Goal: Task Accomplishment & Management: Use online tool/utility

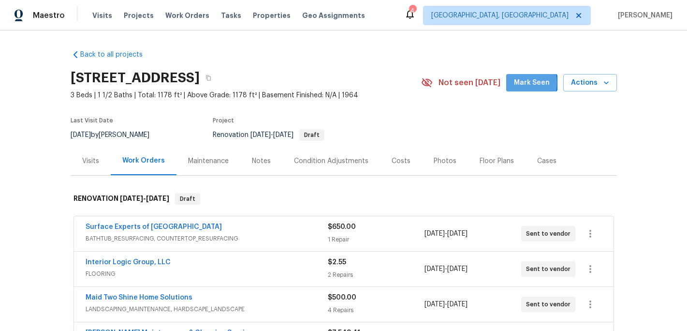
click at [522, 83] on span "Mark Seen" at bounding box center [532, 83] width 36 height 12
click at [137, 17] on span "Projects" at bounding box center [139, 16] width 30 height 10
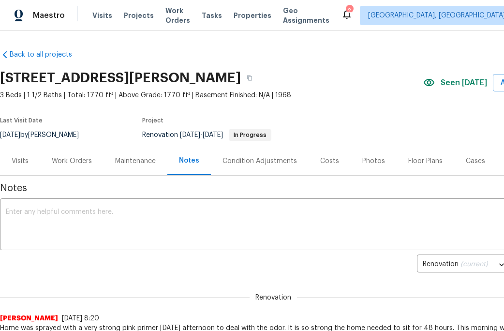
click at [68, 159] on div "Work Orders" at bounding box center [72, 161] width 40 height 10
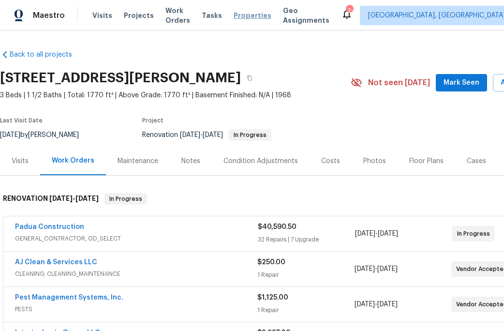
click at [247, 18] on span "Properties" at bounding box center [253, 16] width 38 height 10
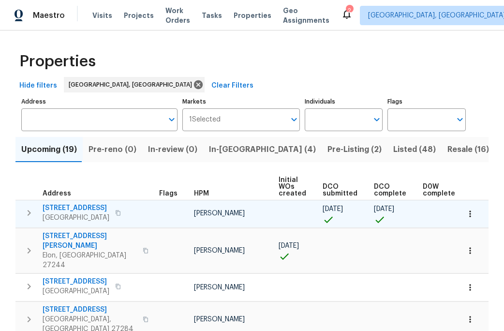
click at [72, 211] on span "[STREET_ADDRESS]" at bounding box center [76, 208] width 67 height 10
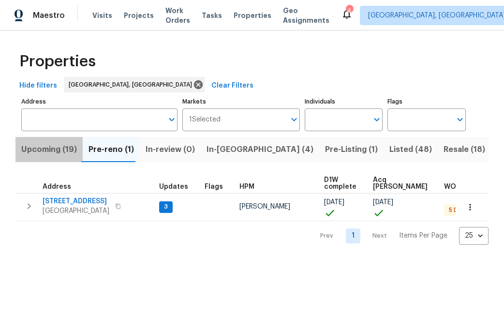
click at [47, 148] on span "Upcoming (19)" at bounding box center [49, 150] width 56 height 14
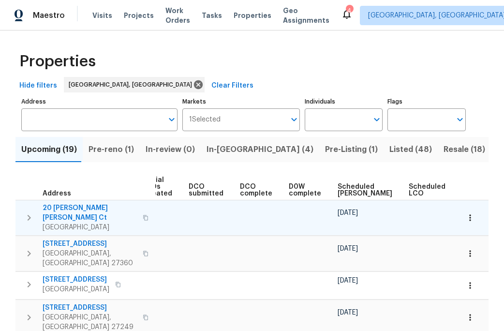
scroll to position [0, 142]
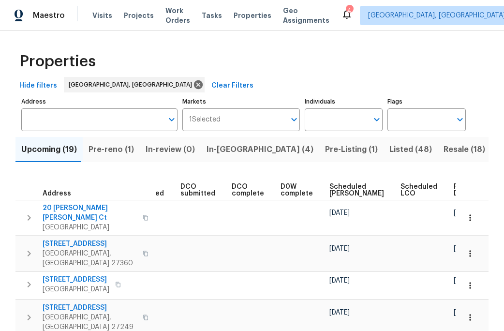
click at [454, 189] on span "Ready Date" at bounding box center [464, 190] width 21 height 14
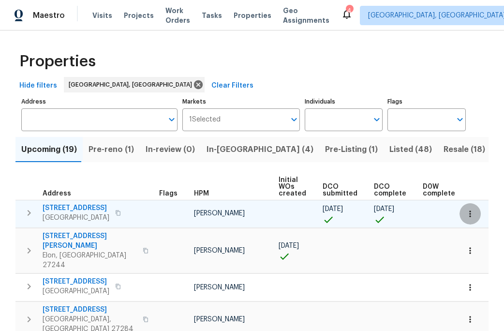
click at [471, 213] on icon "button" at bounding box center [470, 214] width 10 height 10
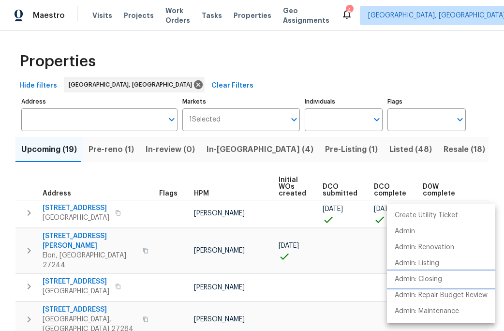
click at [432, 279] on p "Admin: Closing" at bounding box center [418, 279] width 47 height 10
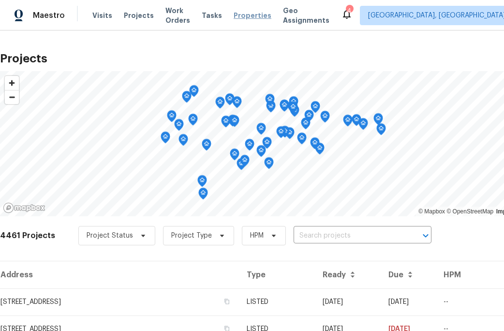
click at [247, 13] on span "Properties" at bounding box center [253, 16] width 38 height 10
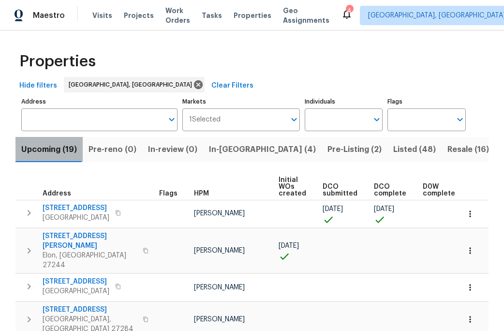
click at [58, 149] on span "Upcoming (19)" at bounding box center [49, 150] width 56 height 14
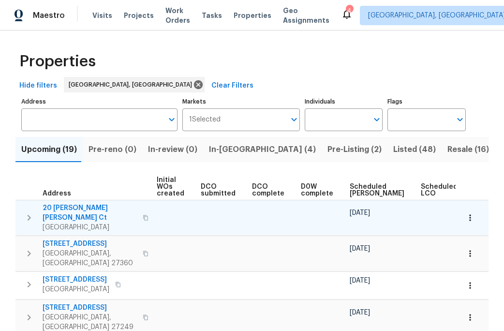
scroll to position [0, 142]
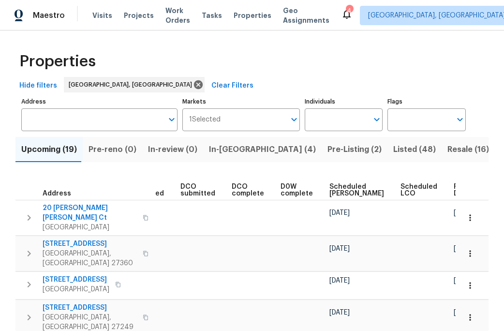
click at [454, 190] on span "Ready Date" at bounding box center [464, 190] width 21 height 14
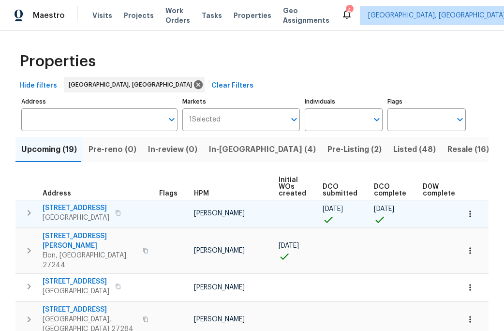
click at [68, 207] on span "330 MacAllan Dr" at bounding box center [76, 208] width 67 height 10
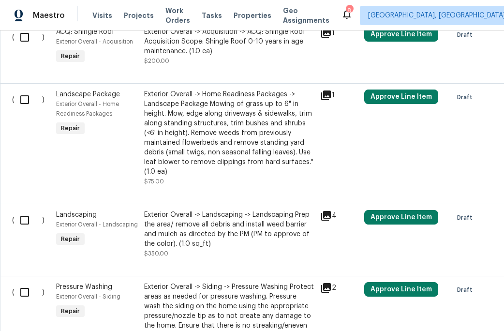
scroll to position [634, 0]
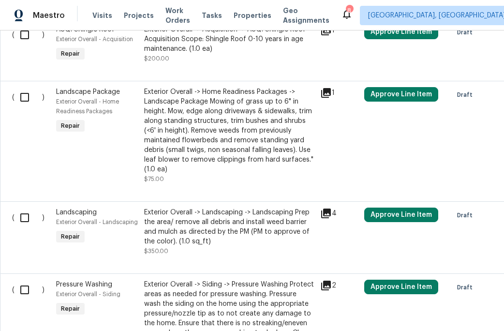
click at [24, 91] on input "checkbox" at bounding box center [29, 97] width 28 height 20
checkbox input "true"
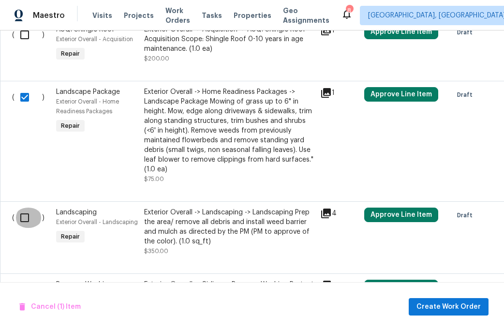
click at [23, 207] on input "checkbox" at bounding box center [29, 217] width 28 height 20
checkbox input "true"
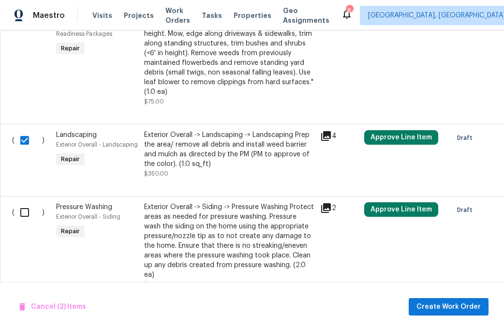
scroll to position [773, 0]
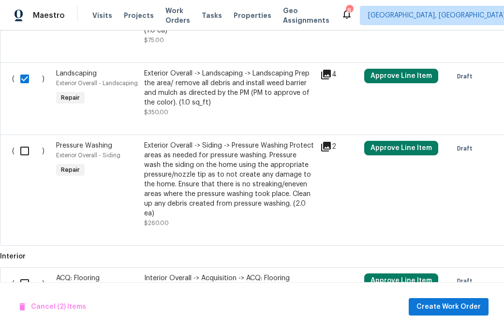
click at [25, 146] on input "checkbox" at bounding box center [29, 151] width 28 height 20
checkbox input "true"
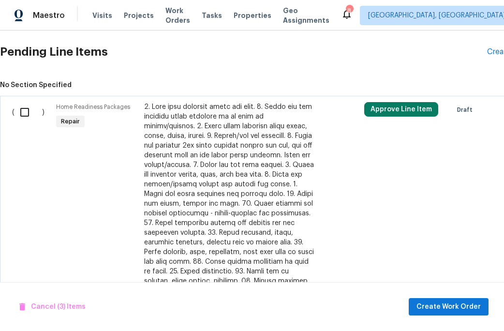
scroll to position [224, 0]
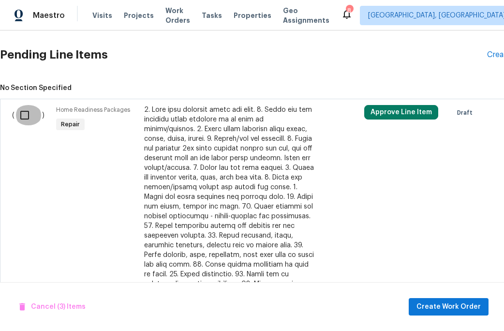
click at [25, 113] on input "checkbox" at bounding box center [29, 115] width 28 height 20
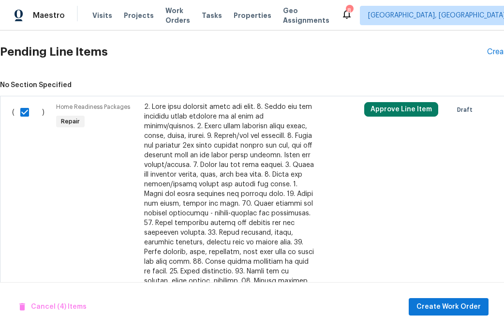
scroll to position [154, 0]
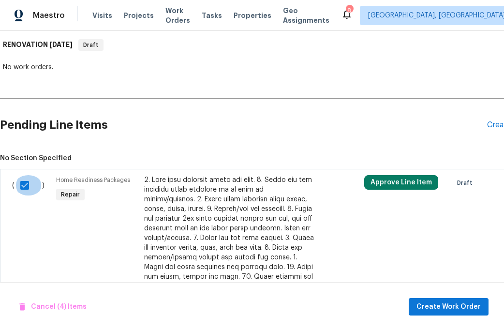
click at [22, 187] on input "checkbox" at bounding box center [29, 185] width 28 height 20
checkbox input "false"
click at [440, 301] on span "Create Work Order" at bounding box center [448, 307] width 64 height 12
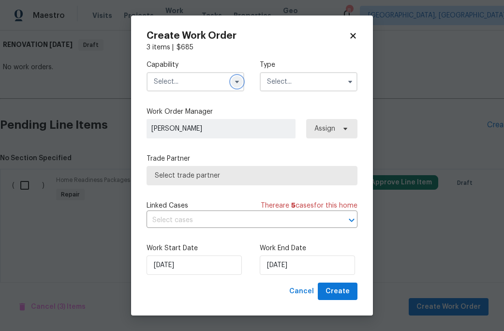
click at [239, 84] on icon "button" at bounding box center [237, 82] width 8 height 8
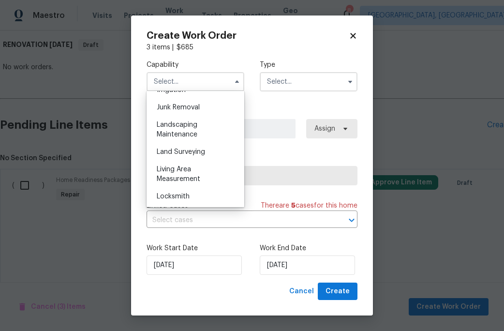
scroll to position [618, 0]
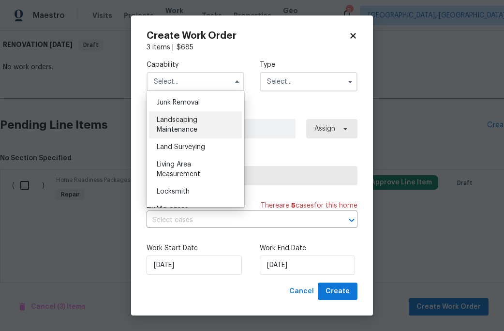
click at [183, 122] on span "Landscaping Maintenance" at bounding box center [177, 125] width 41 height 16
type input "Landscaping Maintenance"
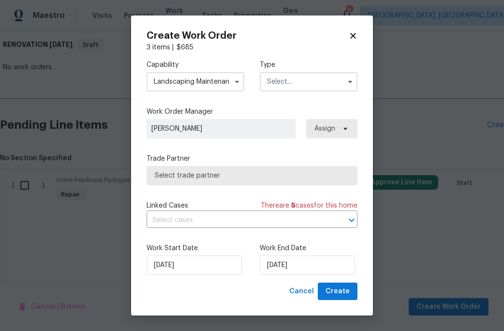
click at [289, 84] on input "text" at bounding box center [309, 81] width 98 height 19
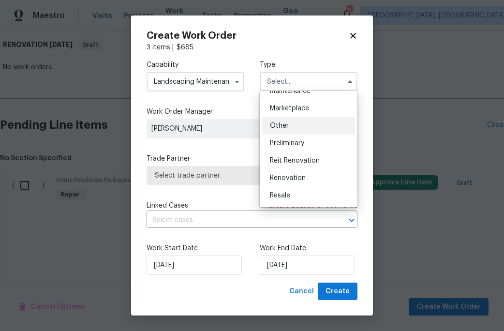
scroll to position [169, 0]
click at [294, 177] on span "Renovation" at bounding box center [288, 177] width 36 height 7
type input "Renovation"
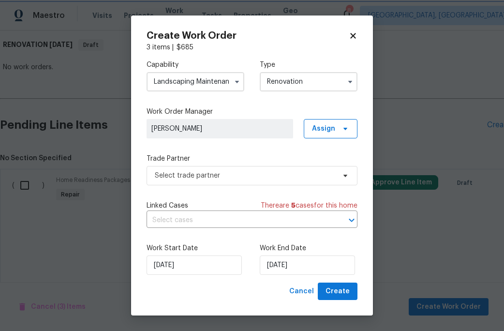
scroll to position [0, 0]
click at [283, 264] on input "[DATE]" at bounding box center [307, 264] width 95 height 19
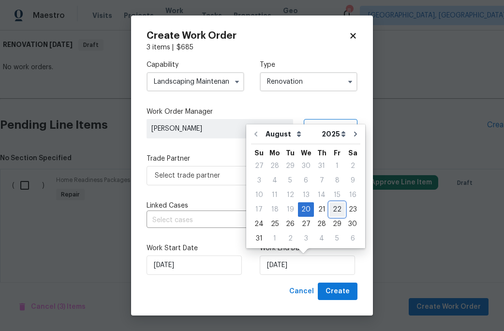
click at [329, 210] on div "22" at bounding box center [336, 210] width 15 height 14
type input "[DATE]"
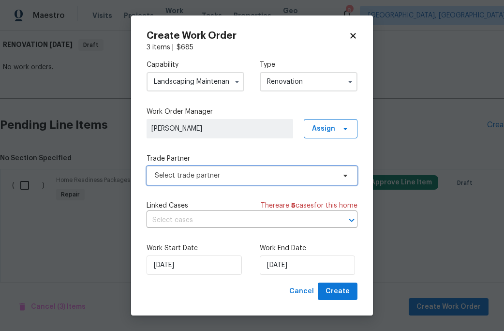
click at [237, 181] on span "Select trade partner" at bounding box center [252, 175] width 211 height 19
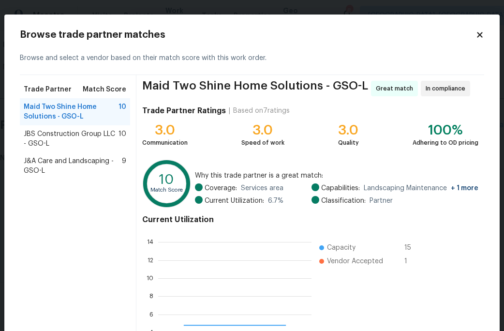
scroll to position [135, 153]
click at [55, 163] on span "J&A Care and Landscaping - GSO-L" at bounding box center [73, 165] width 98 height 19
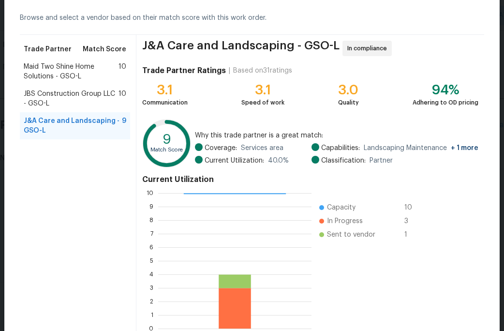
scroll to position [96, 0]
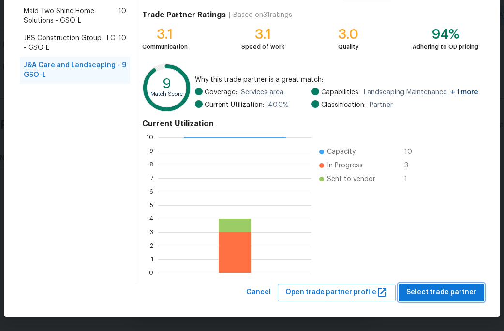
click at [432, 294] on span "Select trade partner" at bounding box center [441, 292] width 70 height 12
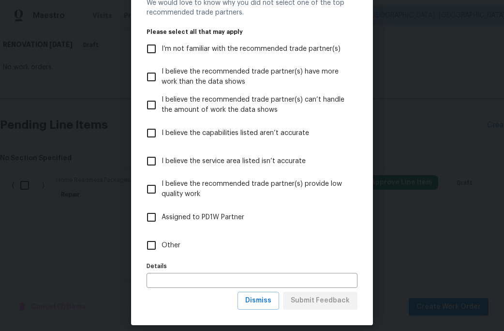
scroll to position [52, 0]
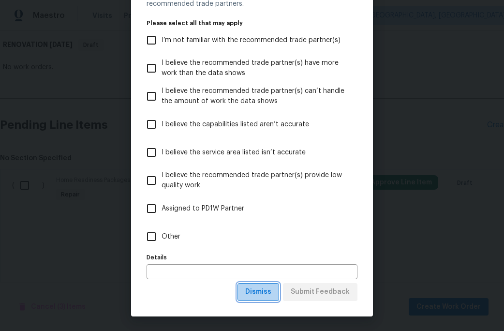
click at [261, 295] on span "Dismiss" at bounding box center [258, 292] width 26 height 12
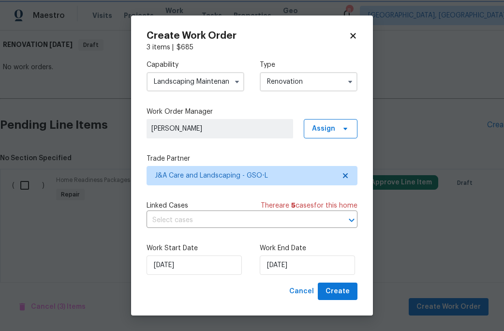
scroll to position [0, 0]
click at [335, 291] on span "Create" at bounding box center [337, 291] width 24 height 12
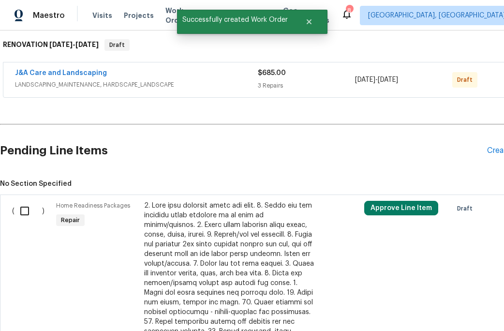
click at [13, 208] on div "( )" at bounding box center [31, 312] width 44 height 228
click at [28, 217] on input "checkbox" at bounding box center [29, 211] width 28 height 20
checkbox input "true"
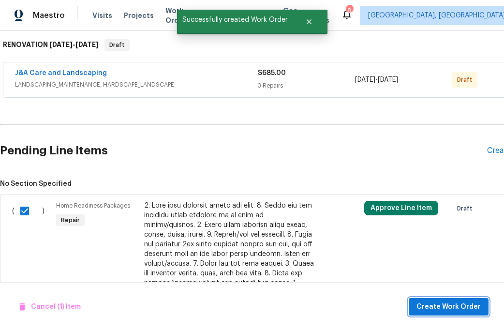
click at [428, 304] on span "Create Work Order" at bounding box center [448, 307] width 64 height 12
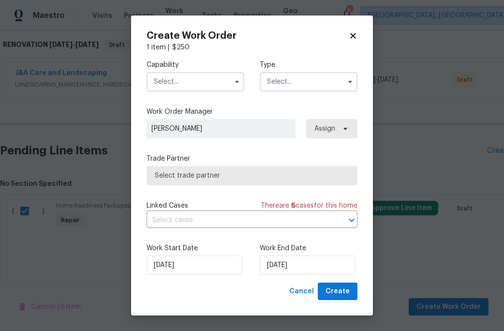
click at [198, 85] on input "text" at bounding box center [196, 81] width 98 height 19
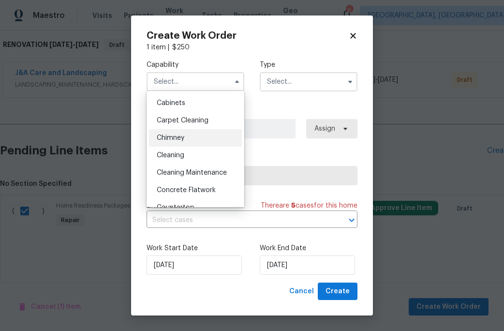
scroll to position [87, 0]
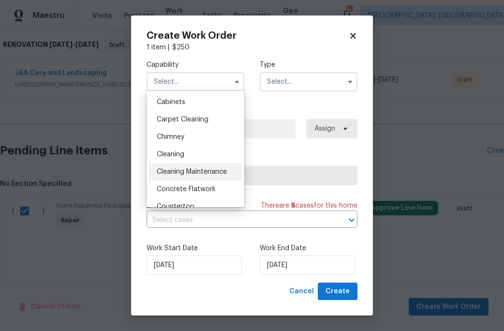
click at [181, 175] on span "Cleaning Maintenance" at bounding box center [192, 171] width 70 height 7
type input "Cleaning Maintenance"
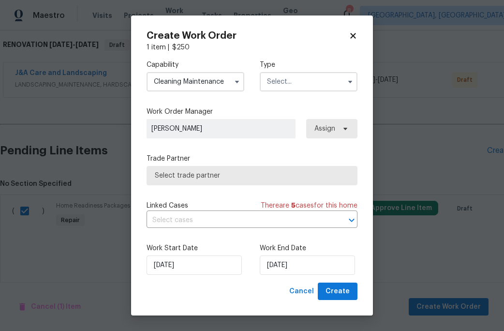
click at [289, 89] on input "text" at bounding box center [309, 81] width 98 height 19
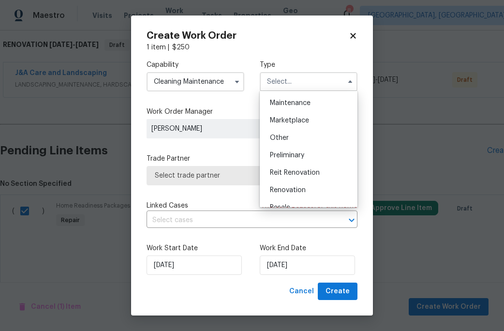
scroll to position [184, 0]
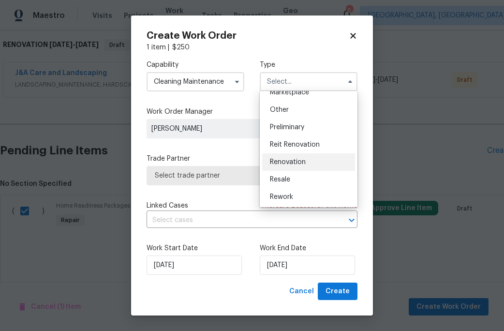
click at [283, 162] on span "Renovation" at bounding box center [288, 162] width 36 height 7
type input "Renovation"
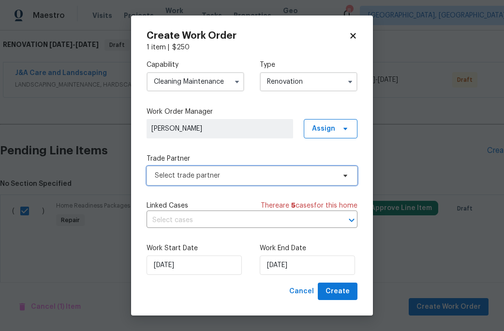
click at [249, 178] on span "Select trade partner" at bounding box center [245, 176] width 180 height 10
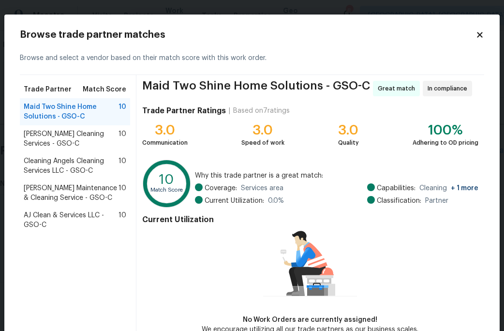
click at [80, 213] on span "AJ Clean & Services LLC - GSO-C" at bounding box center [71, 219] width 95 height 19
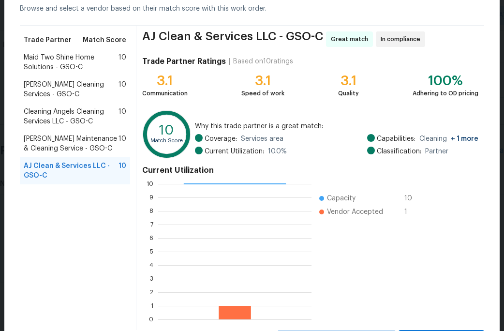
scroll to position [96, 0]
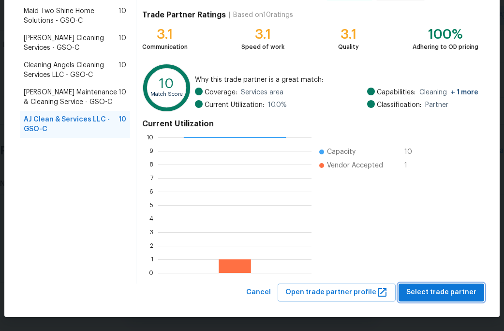
click at [426, 289] on span "Select trade partner" at bounding box center [441, 292] width 70 height 12
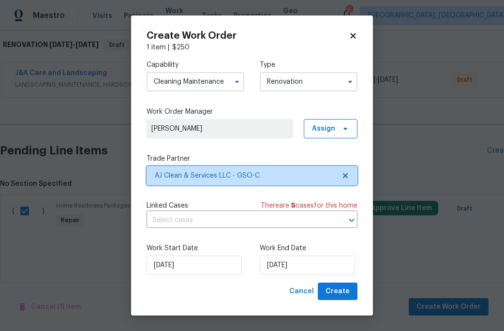
scroll to position [0, 0]
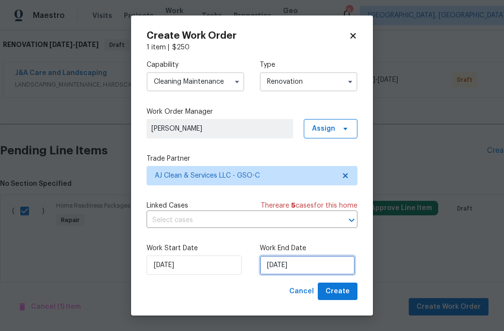
click at [290, 266] on input "[DATE]" at bounding box center [307, 264] width 95 height 19
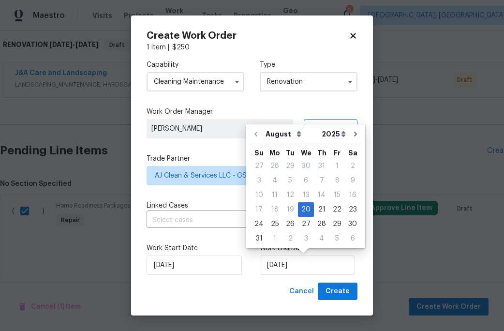
click at [357, 206] on div "August September October November December Open dropdown 2025 2026 Open dropdow…" at bounding box center [305, 186] width 119 height 124
click at [351, 206] on div "23" at bounding box center [352, 210] width 15 height 14
click at [286, 264] on input "8/23/2025" at bounding box center [307, 264] width 95 height 19
click at [277, 223] on div "25" at bounding box center [274, 224] width 15 height 14
type input "[DATE]"
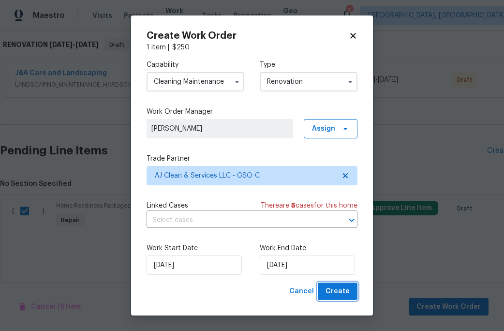
click at [328, 288] on span "Create" at bounding box center [337, 291] width 24 height 12
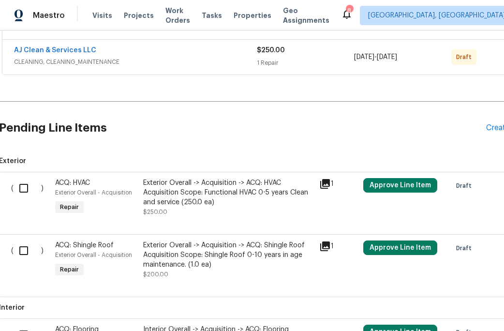
scroll to position [209, 1]
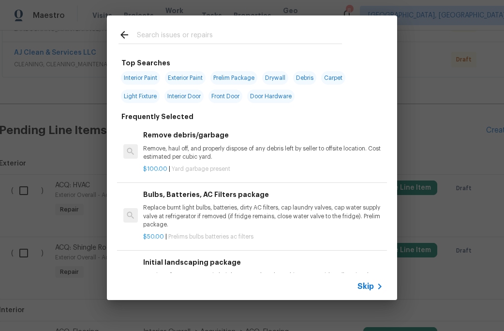
click at [168, 34] on input "text" at bounding box center [239, 36] width 205 height 15
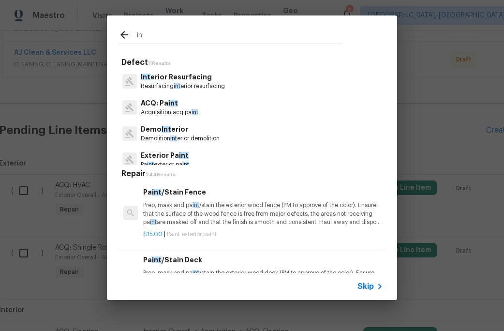
type input "i"
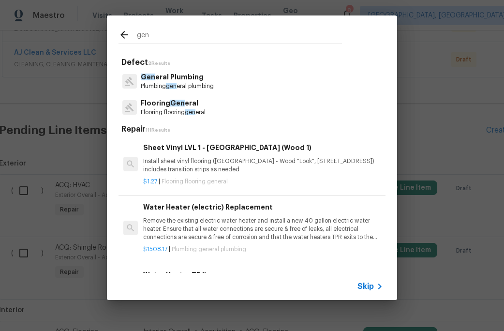
type input "gen"
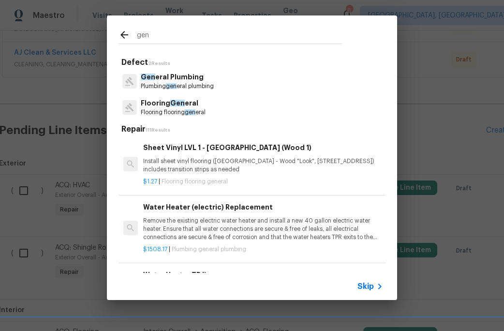
click at [175, 103] on span "Gen" at bounding box center [177, 103] width 15 height 7
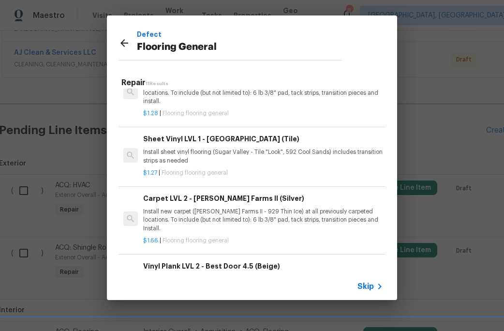
scroll to position [397, 0]
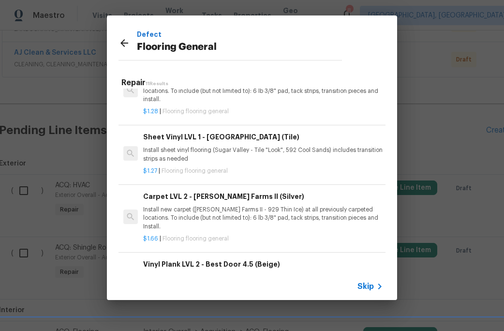
click at [196, 208] on p "Install new carpet (Abshire Farms II - 929 Thin Ice) at all previously carpeted…" at bounding box center [263, 218] width 240 height 25
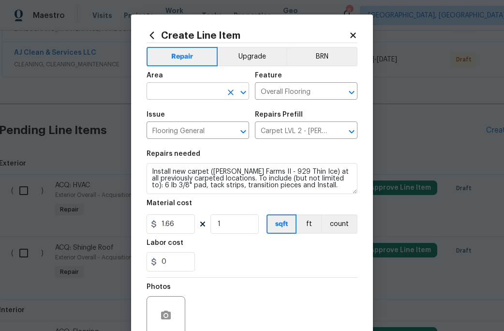
click at [178, 90] on input "text" at bounding box center [184, 92] width 75 height 15
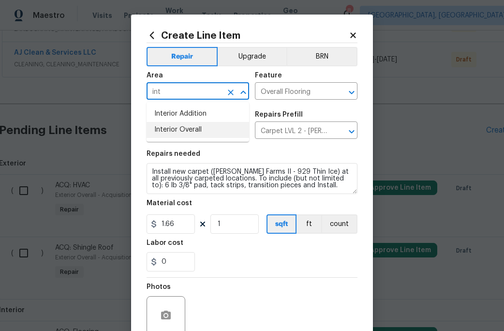
click at [179, 127] on li "Interior Overall" at bounding box center [198, 130] width 103 height 16
type input "Interior Overall"
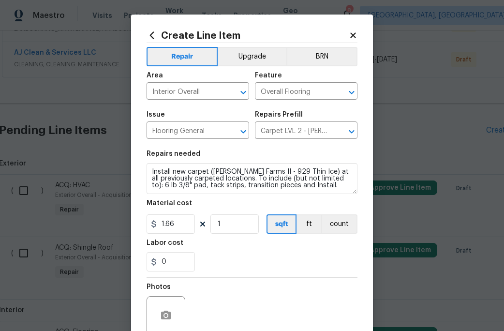
click at [352, 36] on icon at bounding box center [352, 34] width 5 height 5
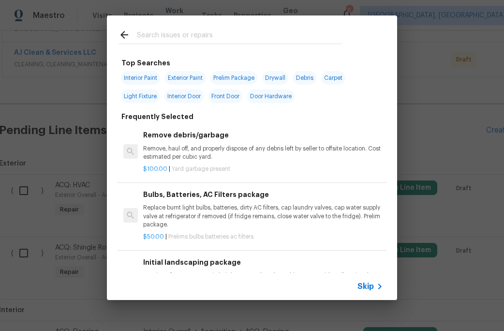
click at [137, 36] on input "text" at bounding box center [239, 36] width 205 height 15
click at [138, 36] on input "text" at bounding box center [239, 36] width 205 height 15
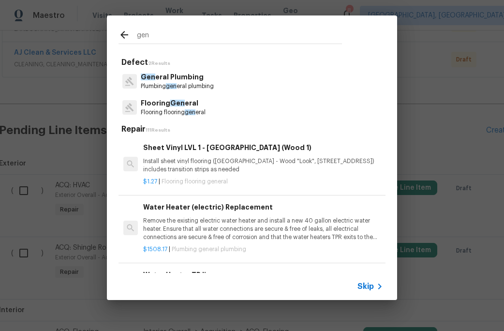
type input "gen"
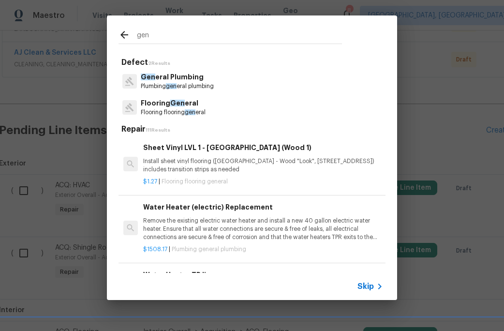
click at [174, 109] on p "Flooring flooring gen eral" at bounding box center [173, 112] width 65 height 8
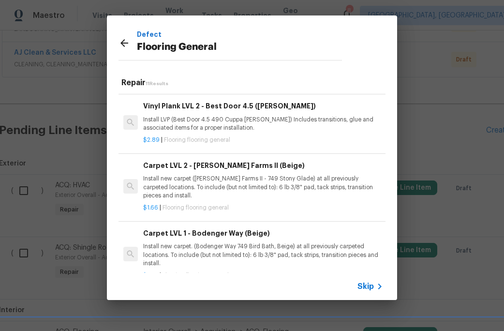
scroll to position [235, 0]
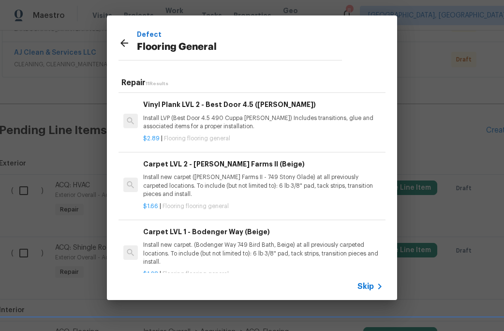
click at [191, 184] on p "Install new carpet ([PERSON_NAME] Farms II - 749 Stony Glade) at all previously…" at bounding box center [263, 185] width 240 height 25
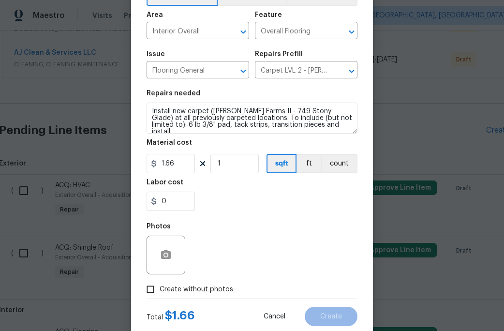
scroll to position [77, 0]
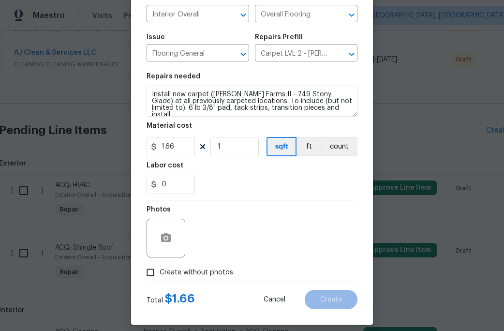
click at [160, 272] on span "Create without photos" at bounding box center [196, 272] width 73 height 10
click at [160, 272] on input "Create without photos" at bounding box center [150, 272] width 18 height 18
checkbox input "true"
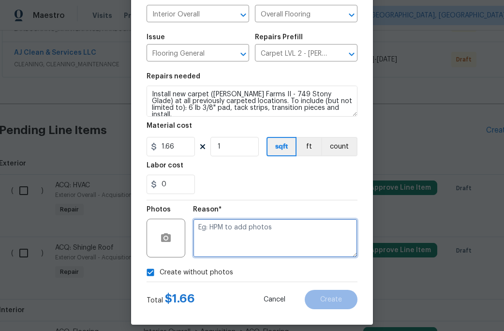
click at [202, 252] on textarea at bounding box center [275, 238] width 164 height 39
type textarea "c"
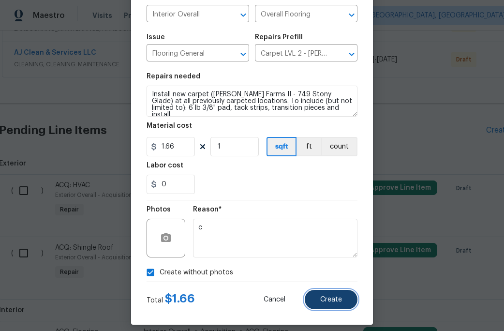
click at [322, 297] on span "Create" at bounding box center [331, 299] width 22 height 7
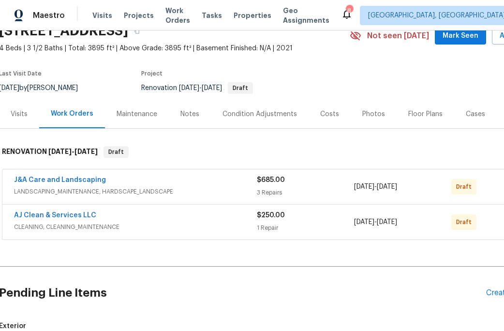
scroll to position [15, 1]
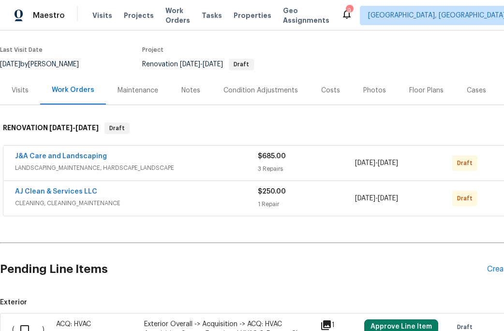
scroll to position [102, 0]
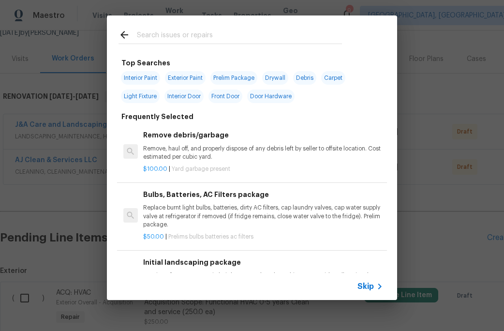
click at [163, 32] on input "text" at bounding box center [239, 36] width 205 height 15
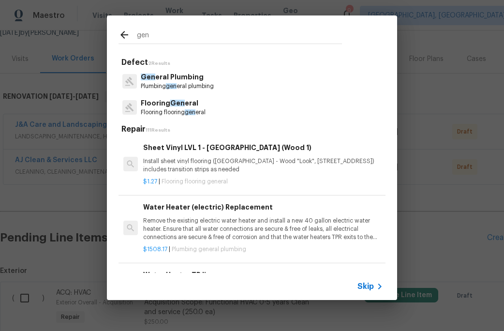
type input "gen"
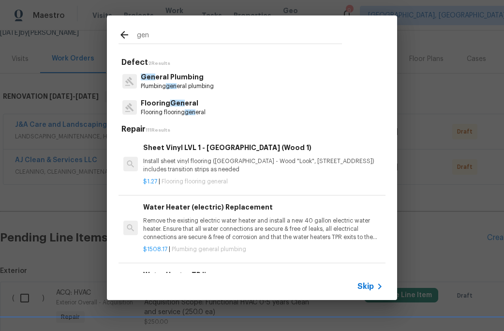
click at [178, 104] on span "Gen" at bounding box center [177, 103] width 15 height 7
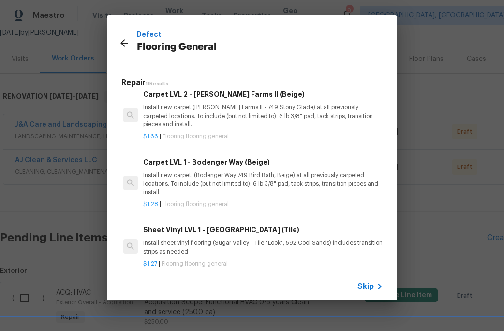
scroll to position [301, 0]
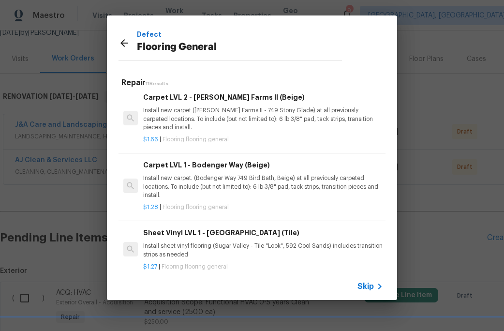
click at [220, 115] on p "Install new carpet ([PERSON_NAME] Farms II - 749 Stony Glade) at all previously…" at bounding box center [263, 118] width 240 height 25
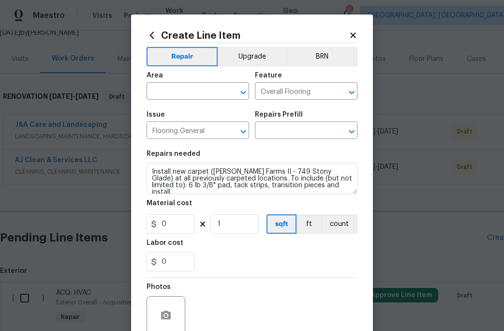
type input "Carpet LVL 2 - Abshire Farms II (Beige) $1.66"
type input "1.66"
click at [182, 89] on input "text" at bounding box center [184, 92] width 75 height 15
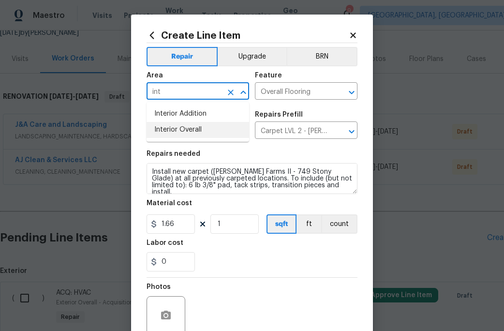
click at [189, 130] on li "Interior Overall" at bounding box center [198, 130] width 103 height 16
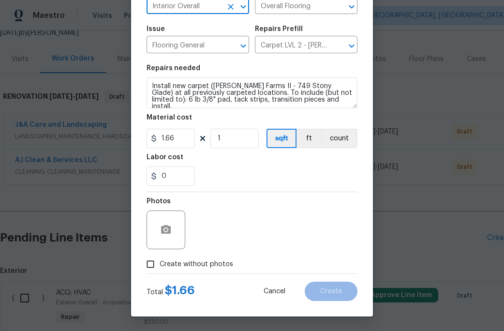
type input "Interior Overall"
click at [160, 267] on span "Create without photos" at bounding box center [196, 264] width 73 height 10
click at [160, 267] on input "Create without photos" at bounding box center [150, 264] width 18 height 18
checkbox input "true"
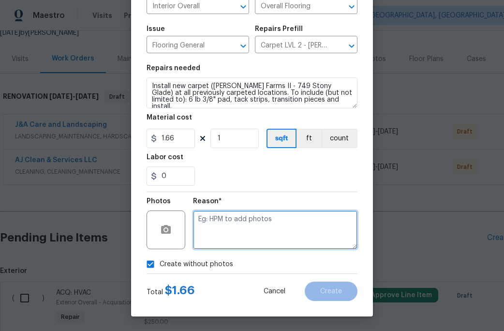
click at [211, 225] on textarea at bounding box center [275, 229] width 164 height 39
type textarea "c"
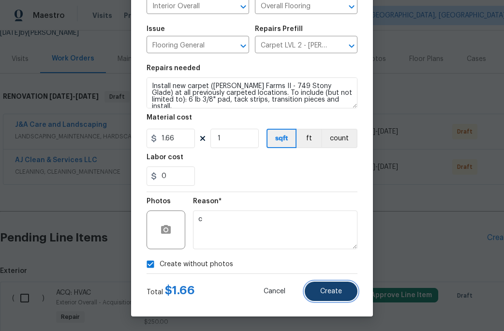
click at [324, 285] on button "Create" at bounding box center [331, 290] width 53 height 19
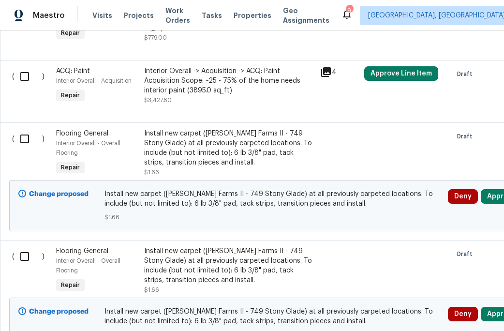
scroll to position [531, 0]
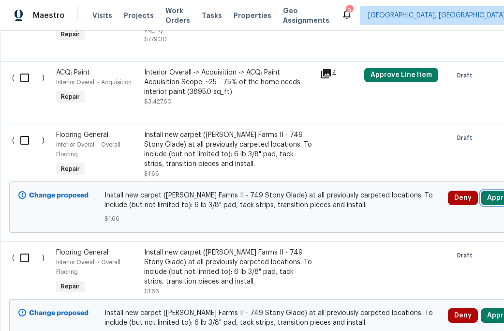
click at [499, 196] on button "Approve" at bounding box center [502, 198] width 42 height 15
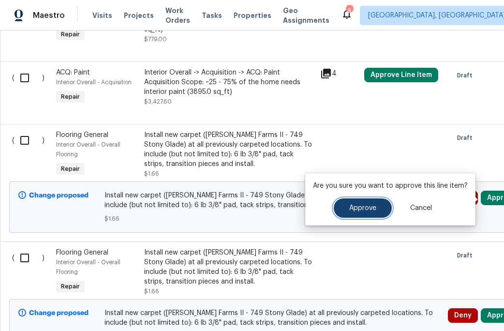
click at [367, 210] on span "Approve" at bounding box center [362, 208] width 27 height 7
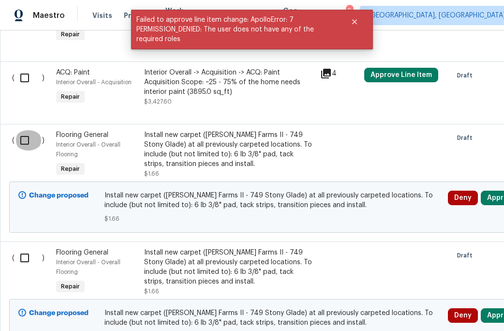
click at [23, 143] on input "checkbox" at bounding box center [29, 140] width 28 height 20
checkbox input "true"
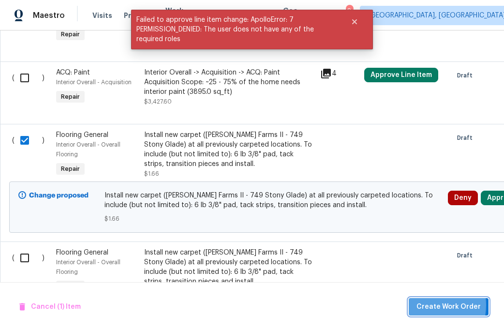
click at [425, 305] on span "Create Work Order" at bounding box center [448, 307] width 64 height 12
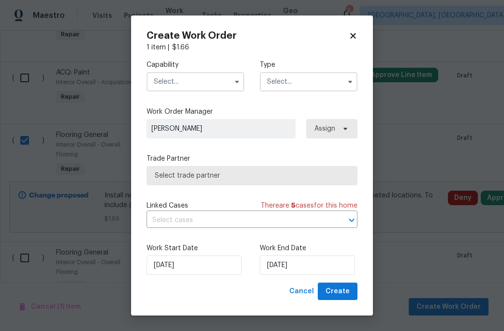
click at [227, 85] on input "text" at bounding box center [196, 81] width 98 height 19
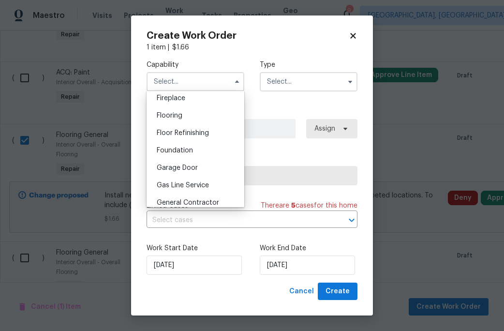
scroll to position [359, 0]
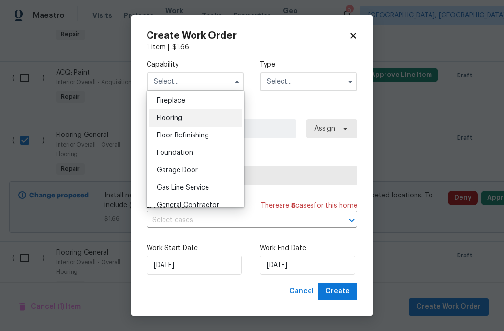
click at [179, 118] on span "Flooring" at bounding box center [170, 118] width 26 height 7
type input "Flooring"
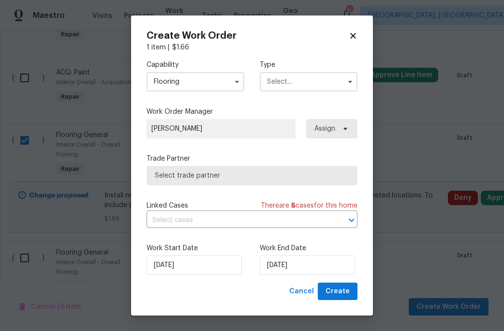
click at [294, 83] on input "text" at bounding box center [309, 81] width 98 height 19
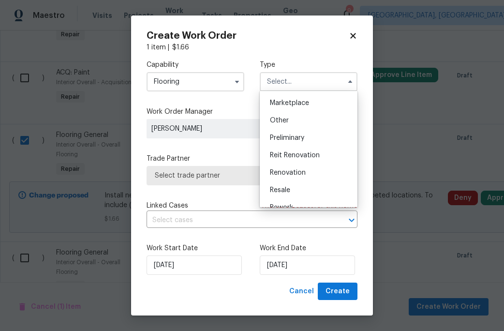
scroll to position [189, 0]
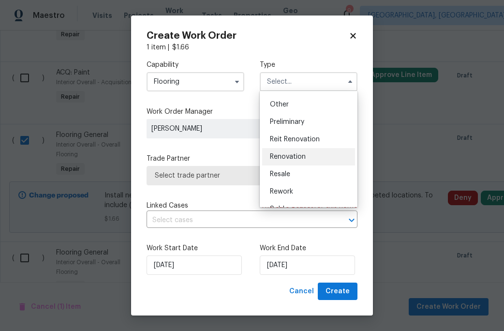
click at [297, 158] on span "Renovation" at bounding box center [288, 156] width 36 height 7
type input "Renovation"
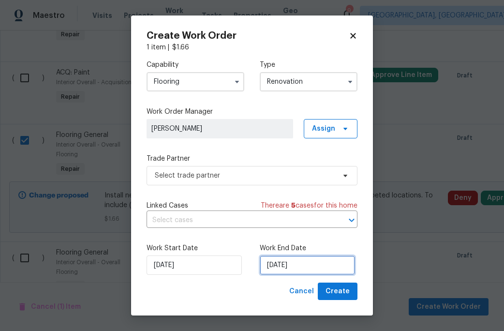
click at [282, 267] on input "[DATE]" at bounding box center [307, 264] width 95 height 19
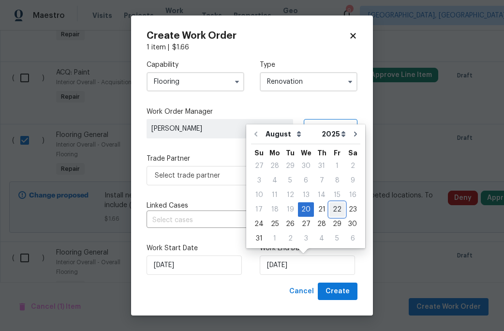
click at [331, 208] on div "22" at bounding box center [336, 210] width 15 height 14
type input "[DATE]"
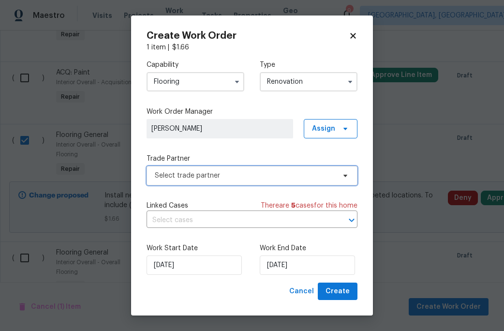
click at [331, 178] on span "Select trade partner" at bounding box center [245, 176] width 180 height 10
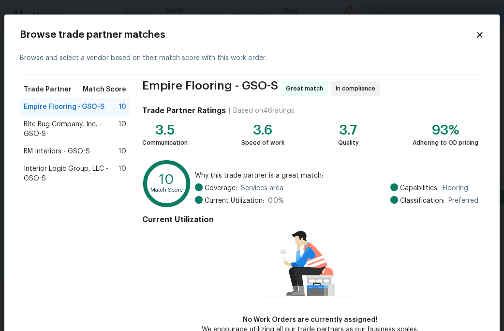
click at [58, 170] on span "Interior Logic Group, LLC - GSO-S" at bounding box center [71, 173] width 95 height 19
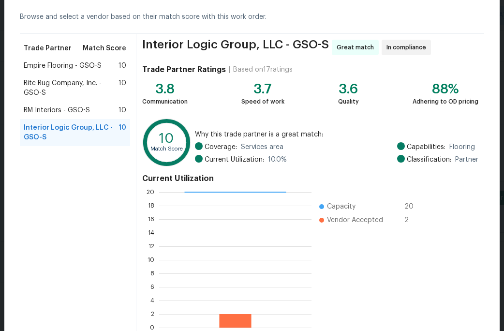
scroll to position [96, 0]
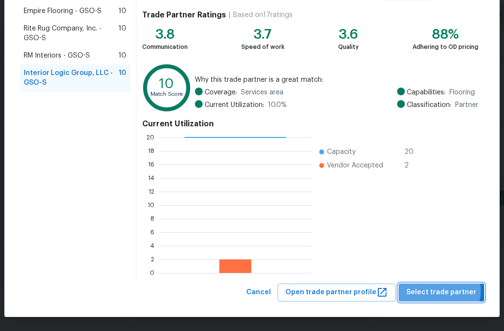
click at [432, 290] on span "Select trade partner" at bounding box center [441, 292] width 70 height 12
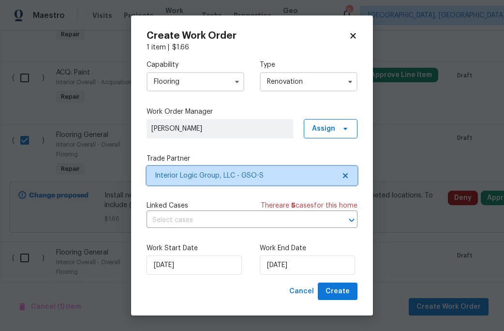
scroll to position [0, 0]
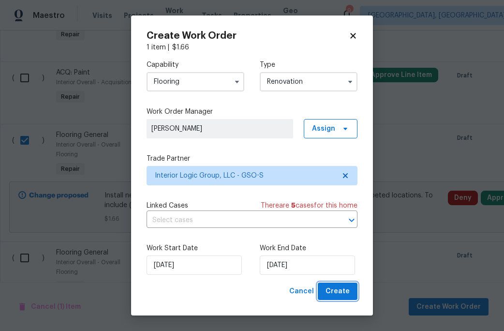
click at [343, 291] on span "Create" at bounding box center [337, 291] width 24 height 12
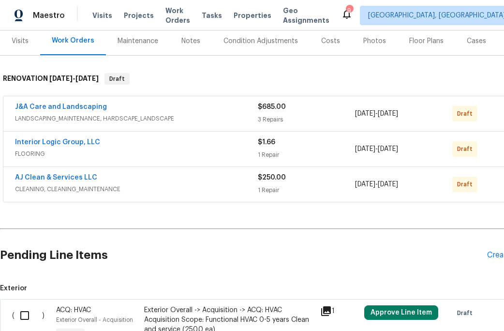
scroll to position [118, 0]
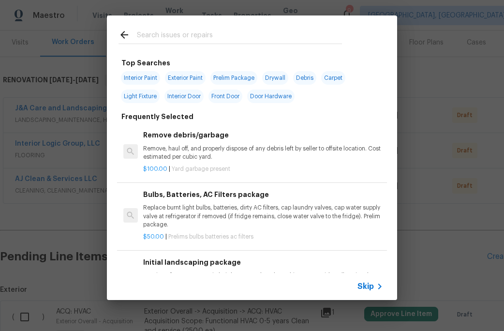
click at [153, 29] on input "text" at bounding box center [239, 36] width 205 height 15
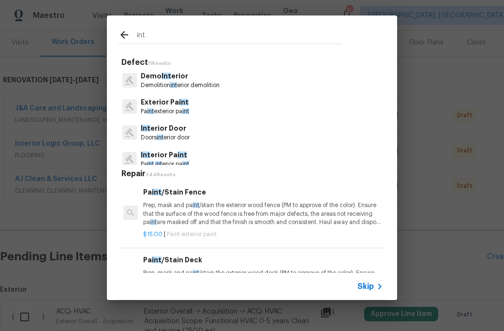
scroll to position [58, 0]
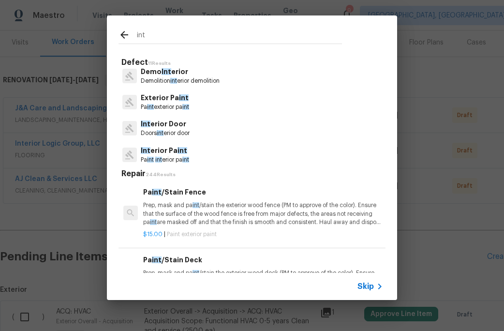
type input "int"
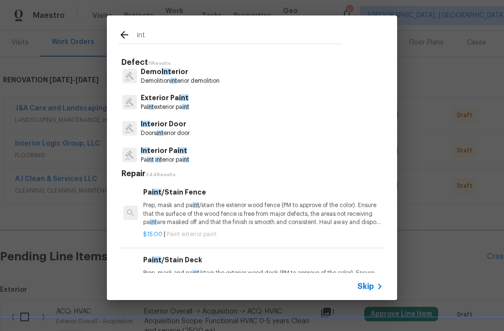
click at [171, 131] on p "Doors int erior door" at bounding box center [165, 133] width 49 height 8
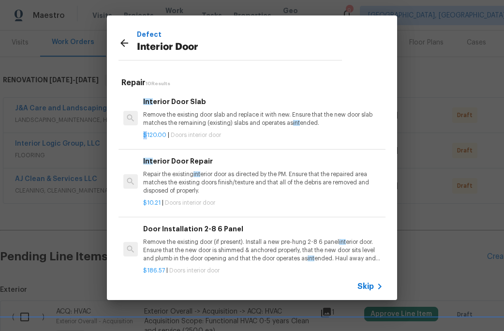
click at [171, 131] on div "$120.00 | Doors interior door" at bounding box center [263, 133] width 240 height 12
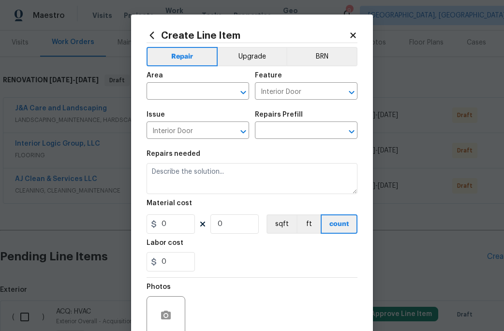
type input "Interior Door Slab $120.00"
type textarea "Remove the existing door slab and replace it with new. Ensure that the new door…"
type input "120"
type input "1"
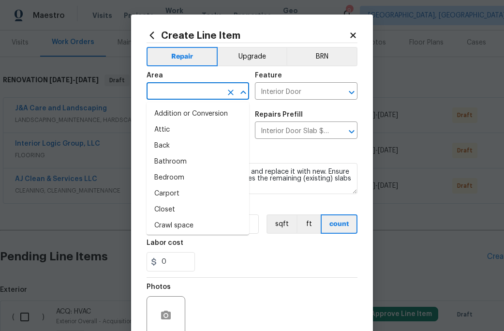
click at [191, 96] on input "text" at bounding box center [184, 92] width 75 height 15
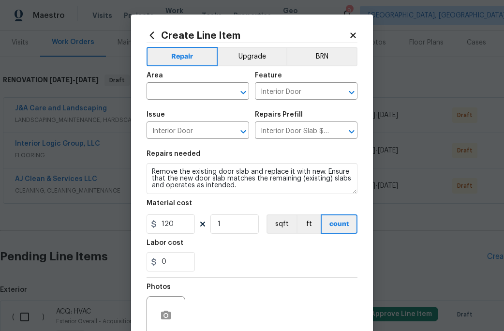
click at [350, 36] on icon at bounding box center [353, 35] width 9 height 9
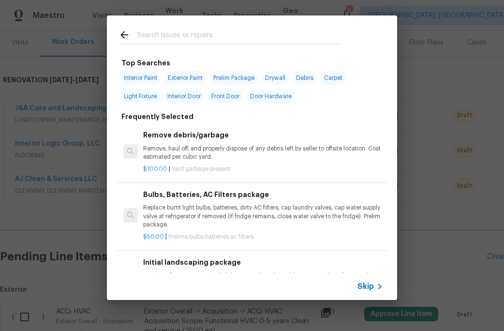
click at [156, 82] on span "Interior Paint" at bounding box center [140, 78] width 39 height 14
type input "Interior Paint"
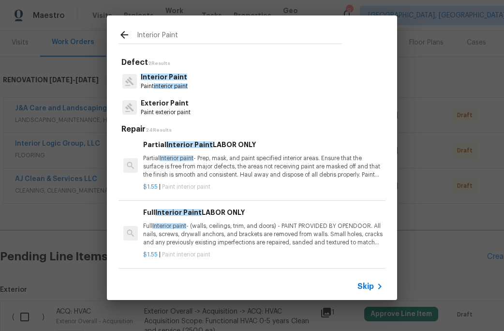
scroll to position [0, 0]
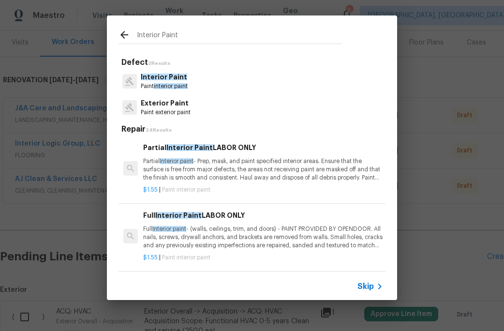
click at [220, 165] on p "Partial Interior paint - Prep, mask, and paint specified interior areas. Ensure…" at bounding box center [263, 169] width 240 height 25
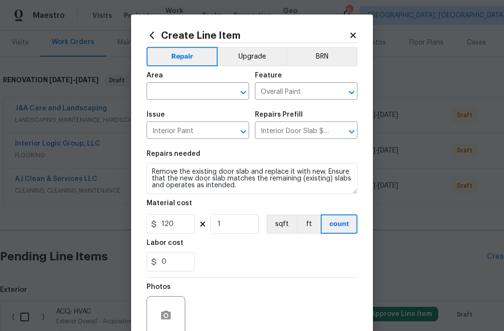
type textarea "Partial Interior paint - Prep, mask, and paint specified interior areas. Ensure…"
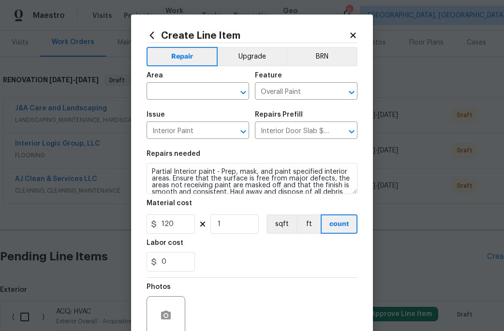
type input "Partial Interior Paint LABOR ONLY $1.55"
type input "1.55"
click at [176, 94] on input "text" at bounding box center [184, 92] width 75 height 15
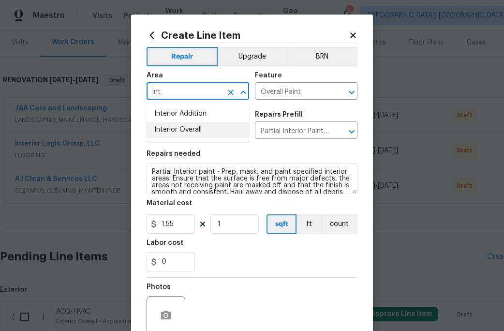
click at [174, 135] on li "Interior Overall" at bounding box center [198, 130] width 103 height 16
type input "Interior Overall"
click at [233, 225] on input "1" at bounding box center [234, 223] width 48 height 19
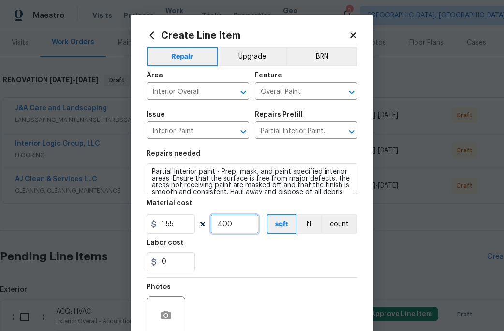
type input "400"
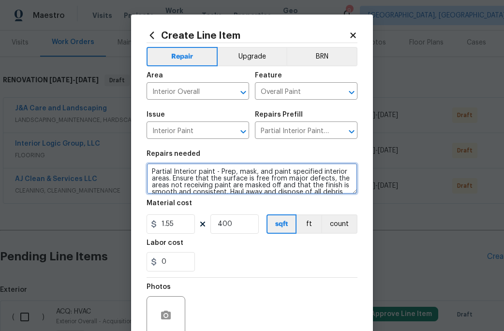
click at [152, 169] on textarea "Partial Interior paint - Prep, mask, and paint specified interior areas. Ensure…" at bounding box center [252, 178] width 211 height 31
click at [156, 166] on textarea "Partial Interior paint - Prep, mask, and paint specified interior areas. Ensure…" at bounding box center [252, 178] width 211 height 31
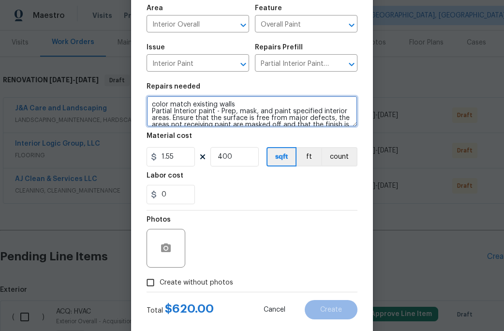
scroll to position [79, 0]
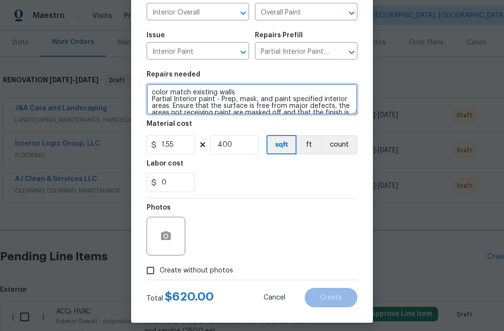
type textarea "color match existing walls Partial Interior paint - Prep, mask, and paint speci…"
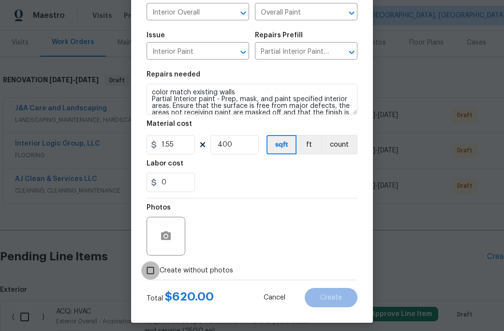
click at [153, 270] on input "Create without photos" at bounding box center [150, 270] width 18 height 18
checkbox input "true"
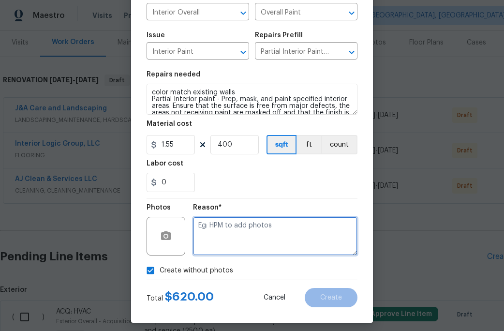
click at [206, 247] on textarea at bounding box center [275, 236] width 164 height 39
type textarea "c"
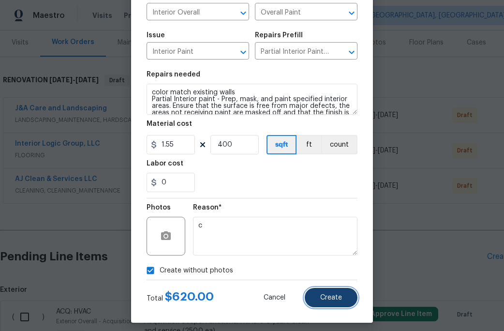
click at [332, 292] on button "Create" at bounding box center [331, 297] width 53 height 19
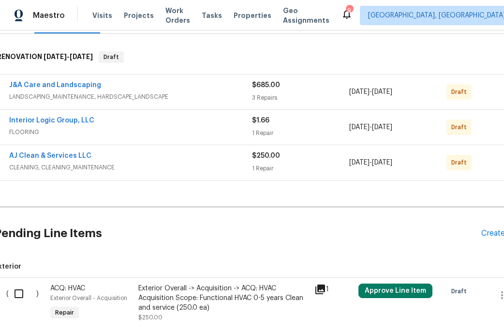
scroll to position [118, 6]
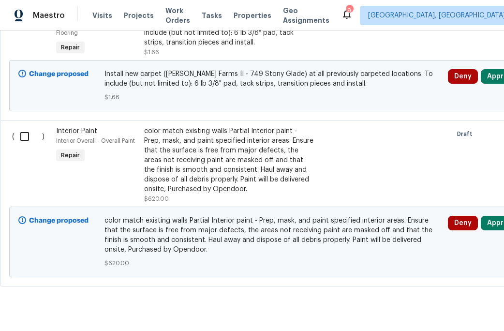
scroll to position [689, 0]
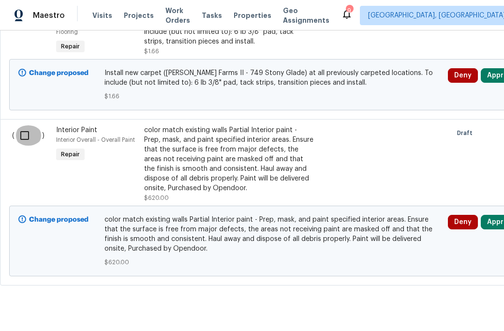
click at [28, 135] on input "checkbox" at bounding box center [29, 135] width 28 height 20
checkbox input "true"
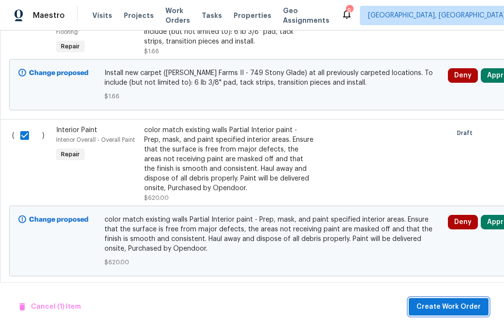
click at [441, 307] on span "Create Work Order" at bounding box center [448, 307] width 64 height 12
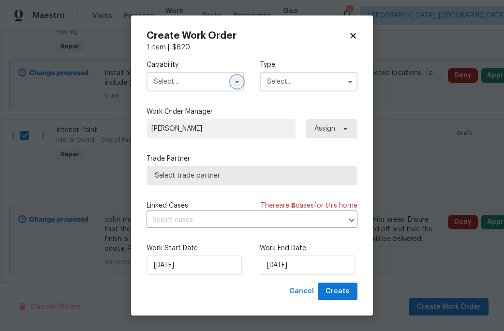
click at [234, 82] on icon "button" at bounding box center [237, 82] width 8 height 8
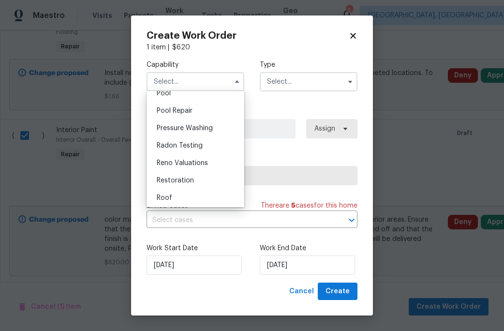
scroll to position [897, 0]
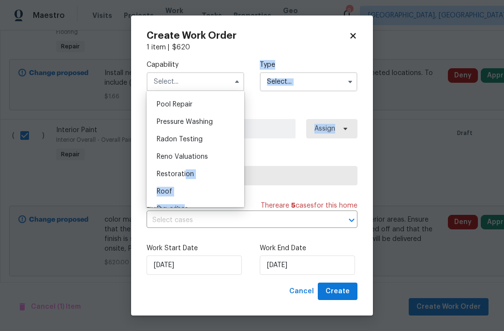
drag, startPoint x: 186, startPoint y: 177, endPoint x: 263, endPoint y: 154, distance: 80.6
click at [263, 154] on div "Capability Agent Appliance Bathtub Resurfacing BRN And Lrr Broker Cabinets Carp…" at bounding box center [252, 167] width 211 height 230
click at [263, 154] on label "Trade Partner" at bounding box center [252, 159] width 211 height 10
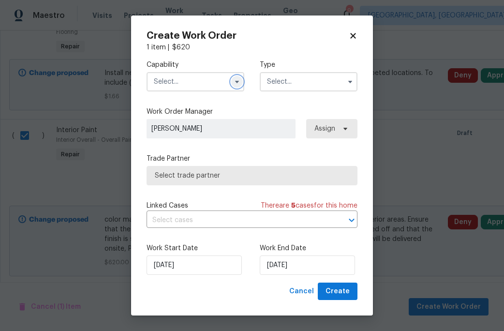
click at [235, 84] on icon "button" at bounding box center [237, 82] width 8 height 8
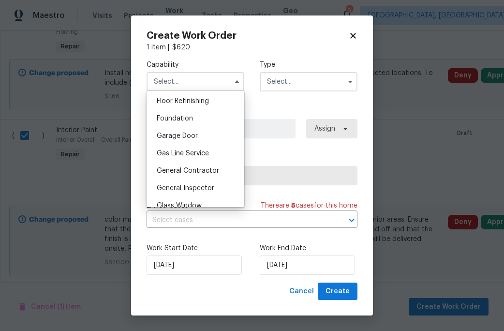
scroll to position [393, 0]
click at [187, 175] on span "General Contractor" at bounding box center [188, 171] width 62 height 7
type input "General Contractor"
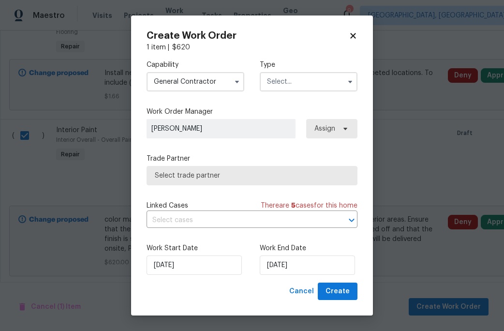
click at [318, 83] on input "text" at bounding box center [309, 81] width 98 height 19
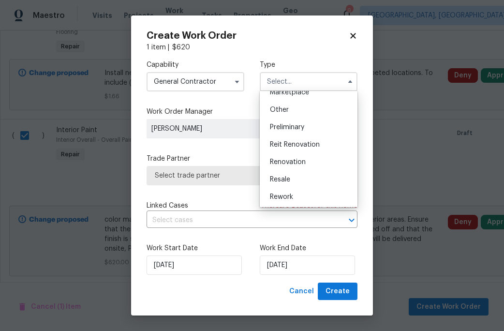
scroll to position [194, 0]
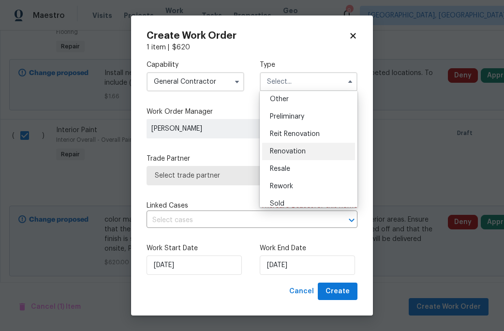
click at [296, 156] on div "Renovation" at bounding box center [308, 151] width 93 height 17
type input "Renovation"
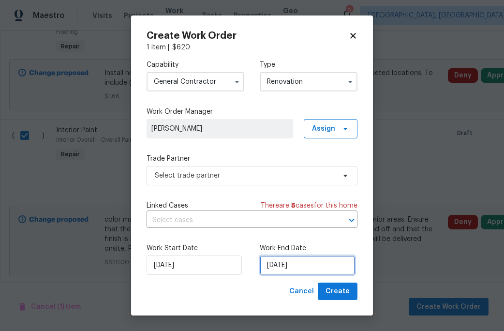
click at [283, 268] on input "[DATE]" at bounding box center [307, 264] width 95 height 19
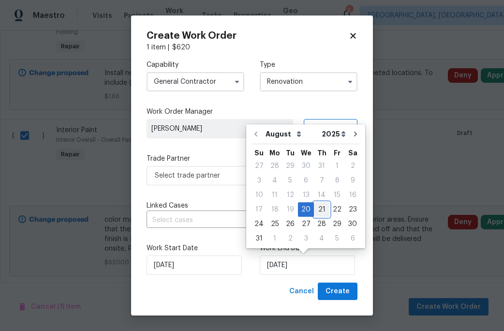
click at [315, 210] on div "21" at bounding box center [321, 210] width 15 height 14
type input "[DATE]"
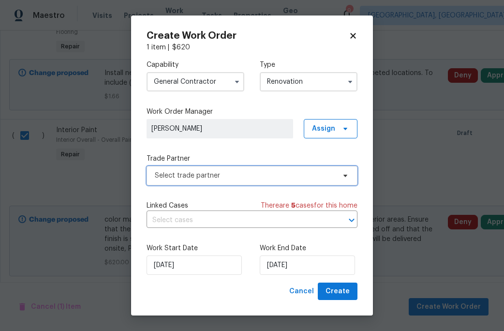
click at [254, 176] on span "Select trade partner" at bounding box center [245, 176] width 180 height 10
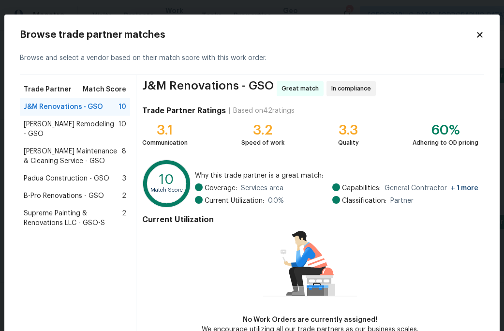
click at [62, 208] on span "Supreme Painting & Renovations LLC - GSO-S" at bounding box center [73, 217] width 98 height 19
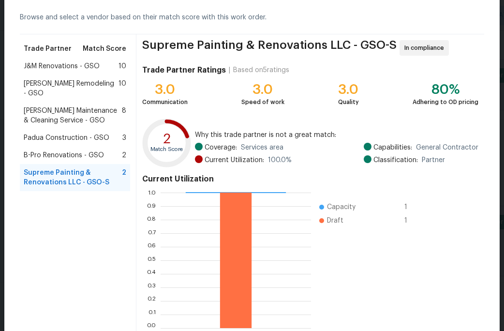
scroll to position [96, 0]
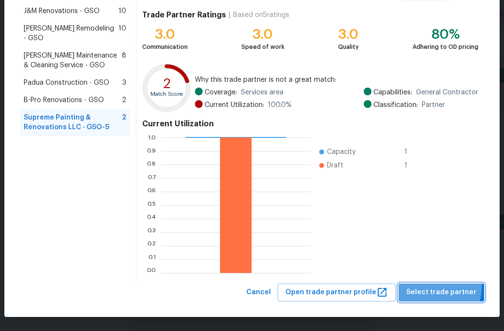
click at [426, 285] on button "Select trade partner" at bounding box center [441, 292] width 86 height 18
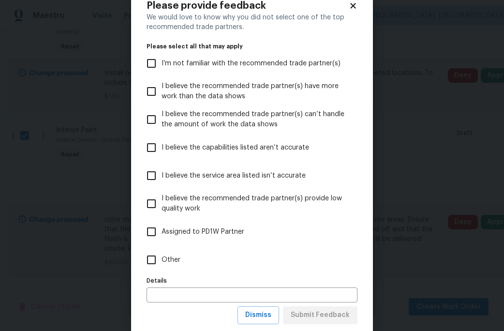
scroll to position [52, 0]
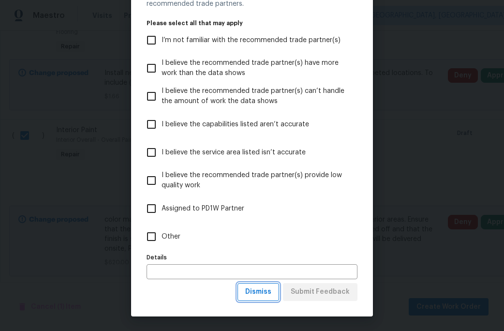
click at [266, 294] on span "Dismiss" at bounding box center [258, 292] width 26 height 12
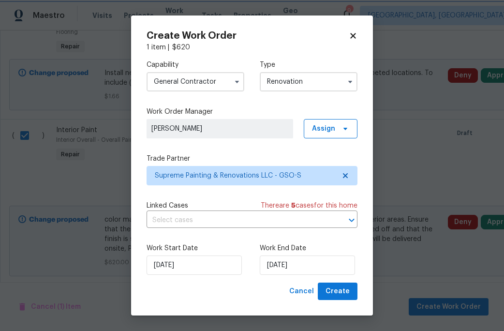
scroll to position [0, 0]
click at [336, 288] on span "Create" at bounding box center [337, 291] width 24 height 12
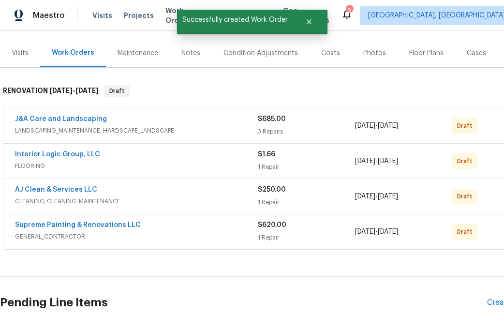
scroll to position [102, 0]
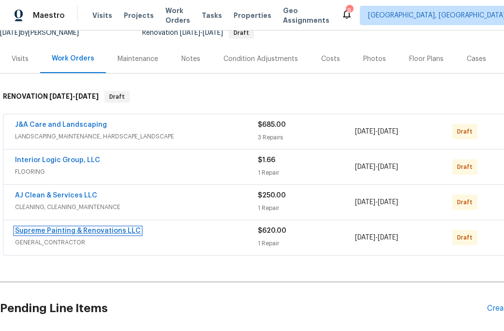
click at [70, 231] on link "Supreme Painting & Renovations LLC" at bounding box center [78, 230] width 126 height 7
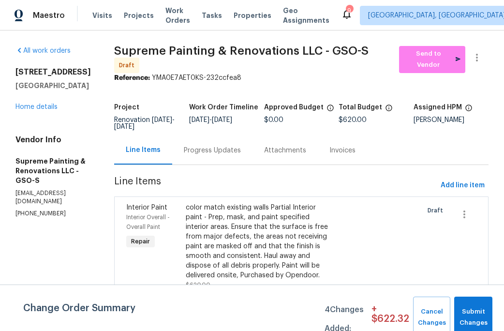
click at [460, 203] on div "Interior Paint Interior Overall - Overall Paint Repair color match existing wal…" at bounding box center [301, 293] width 374 height 195
click at [459, 191] on span "Add line item" at bounding box center [463, 185] width 44 height 12
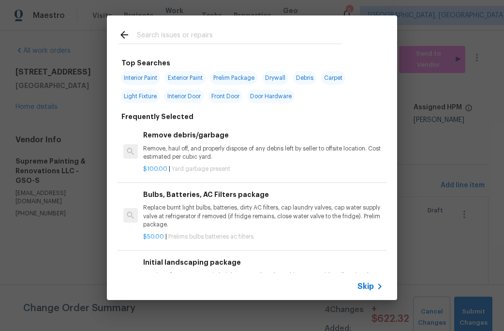
click at [162, 36] on input "text" at bounding box center [239, 36] width 205 height 15
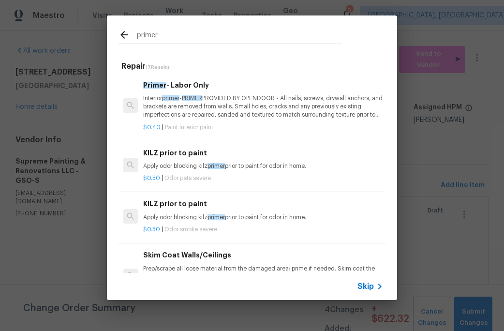
type input "primer"
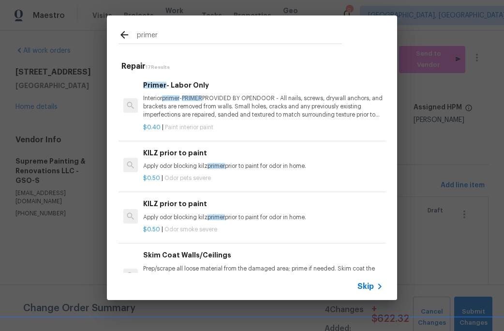
click at [187, 96] on p "Interior primer - PRIMER PROVIDED BY OPENDOOR - All nails, screws, drywall anch…" at bounding box center [263, 106] width 240 height 25
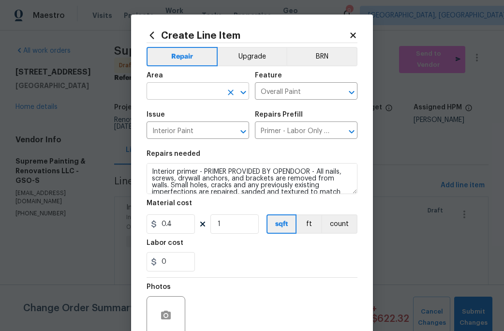
click at [184, 94] on input "text" at bounding box center [184, 92] width 75 height 15
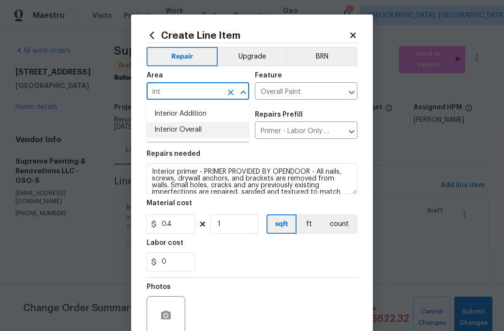
click at [183, 129] on li "Interior Overall" at bounding box center [198, 130] width 103 height 16
type input "Interior Overall"
click at [229, 219] on input "1" at bounding box center [234, 223] width 48 height 19
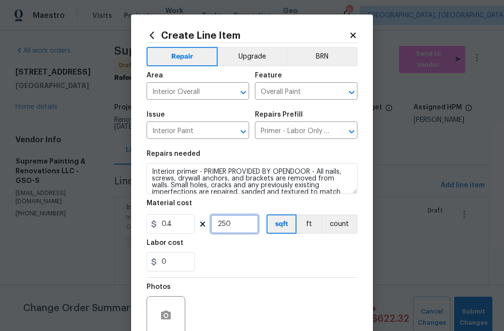
type input "250"
click at [239, 251] on div "Labor cost" at bounding box center [252, 245] width 211 height 13
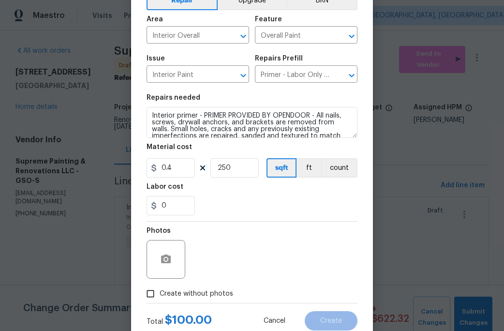
scroll to position [86, 0]
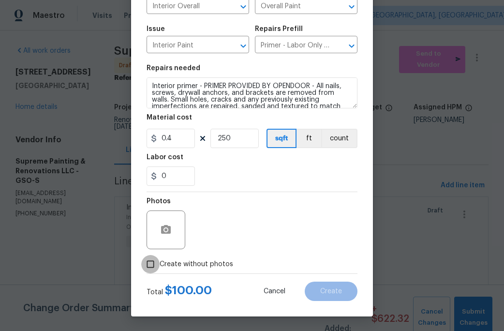
click at [158, 266] on input "Create without photos" at bounding box center [150, 264] width 18 height 18
checkbox input "true"
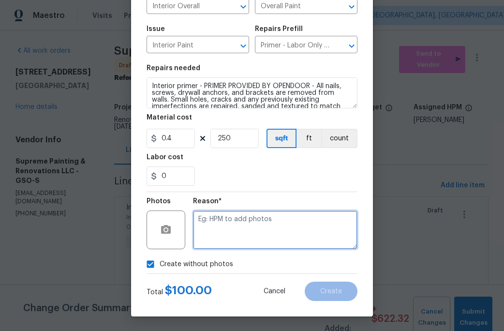
click at [207, 239] on textarea at bounding box center [275, 229] width 164 height 39
type textarea "c"
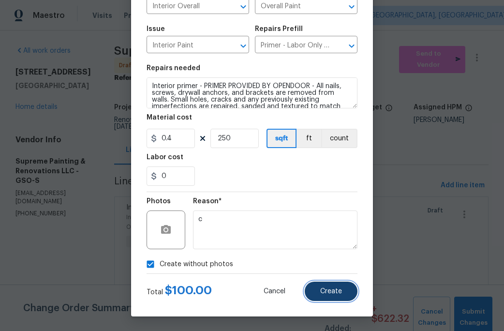
click at [328, 289] on span "Create" at bounding box center [331, 291] width 22 height 7
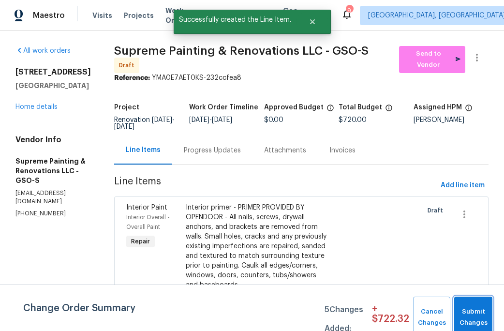
click at [485, 306] on button "Submit Changes" at bounding box center [473, 317] width 38 height 42
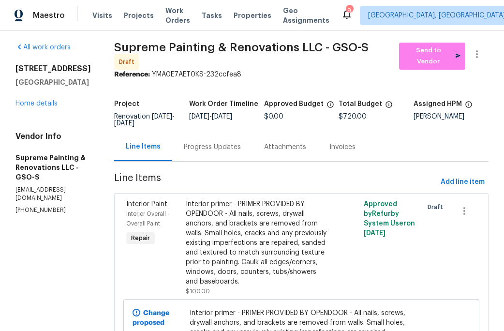
scroll to position [0, 0]
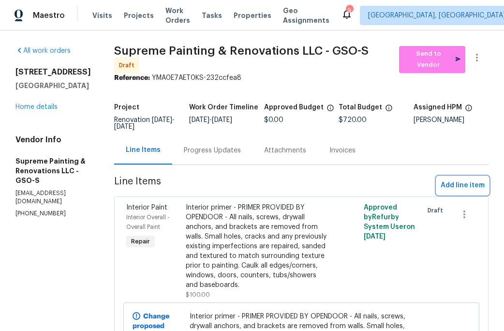
click at [458, 191] on span "Add line item" at bounding box center [463, 185] width 44 height 12
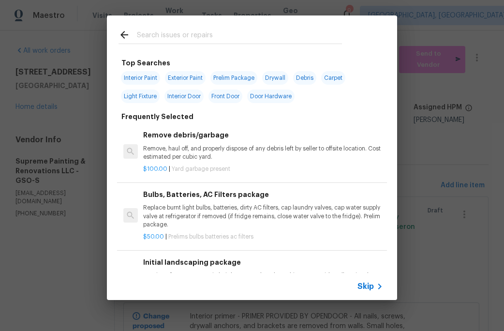
click at [169, 43] on input "text" at bounding box center [239, 36] width 205 height 15
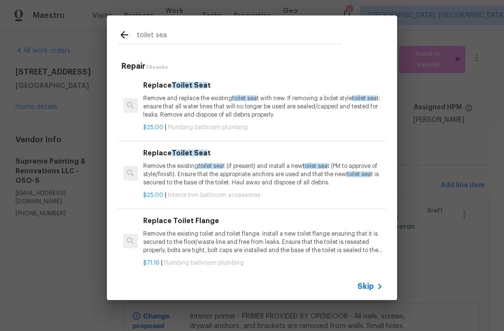
type input "toilet sea"
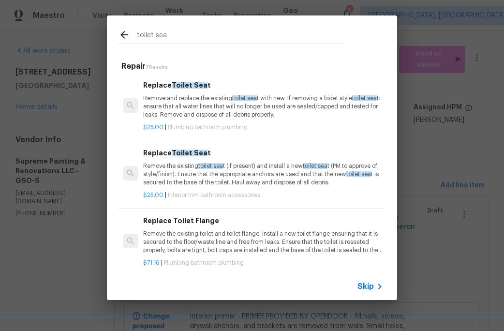
click at [174, 100] on p "Remove and replace the existing toilet sea t with new. If removing a bidet styl…" at bounding box center [263, 106] width 240 height 25
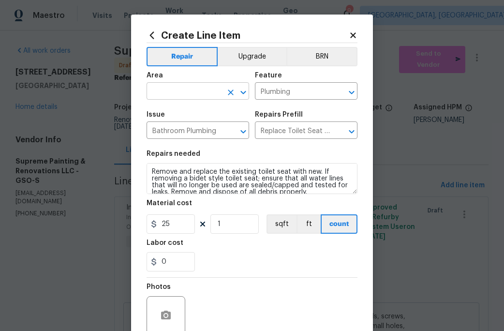
click at [176, 94] on input "text" at bounding box center [184, 92] width 75 height 15
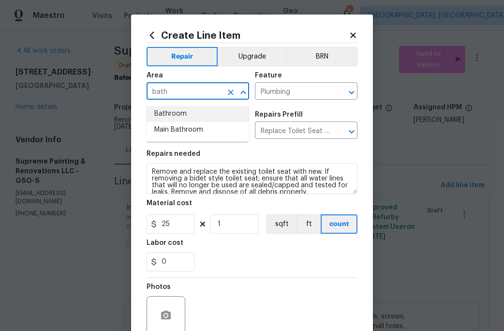
click at [176, 117] on li "Bathroom" at bounding box center [198, 114] width 103 height 16
type input "Bathroom"
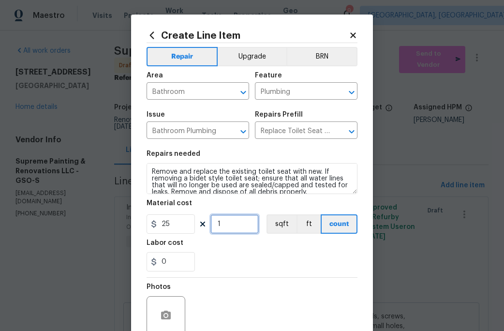
click at [228, 227] on input "1" at bounding box center [234, 223] width 48 height 19
type input "3"
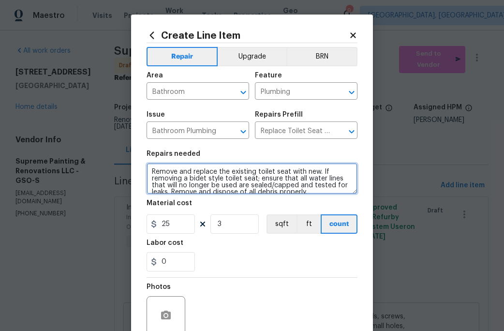
click at [229, 171] on textarea "Remove and replace the existing toilet seat with new. If removing a bidet style…" at bounding box center [252, 178] width 211 height 31
type textarea "Remove and replace ALL TOILET SEATS existing toilet seat with new. If removing …"
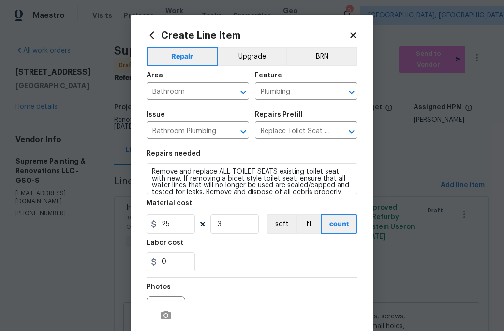
click at [235, 250] on div "Labor cost" at bounding box center [252, 245] width 211 height 13
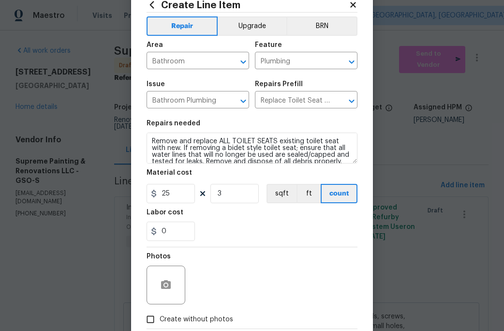
scroll to position [86, 0]
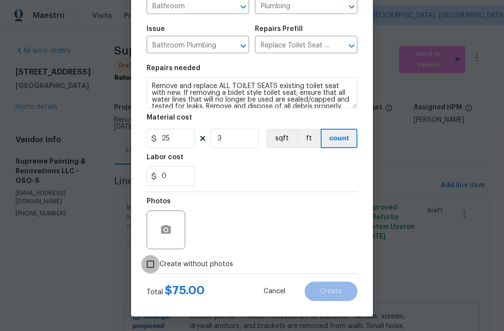
click at [150, 264] on input "Create without photos" at bounding box center [150, 264] width 18 height 18
checkbox input "true"
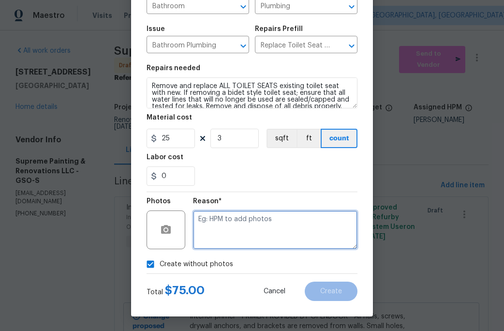
click at [226, 237] on textarea at bounding box center [275, 229] width 164 height 39
type textarea "C"
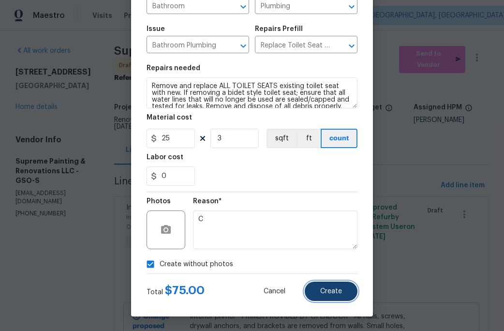
click at [325, 289] on span "Create" at bounding box center [331, 291] width 22 height 7
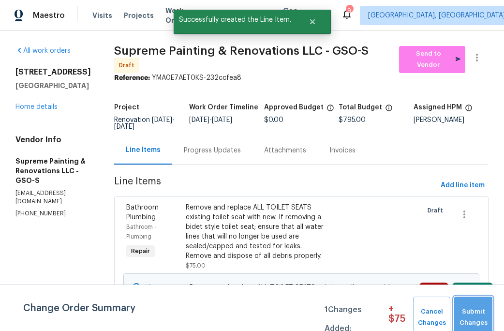
click at [466, 322] on span "Submit Changes" at bounding box center [473, 317] width 29 height 22
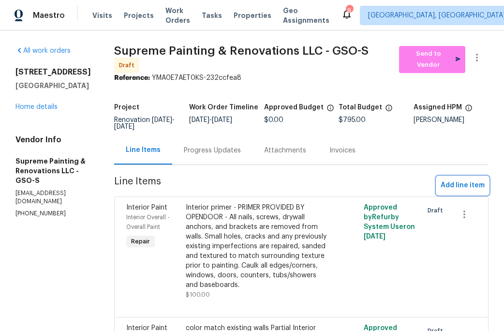
click at [476, 190] on span "Add line item" at bounding box center [463, 185] width 44 height 12
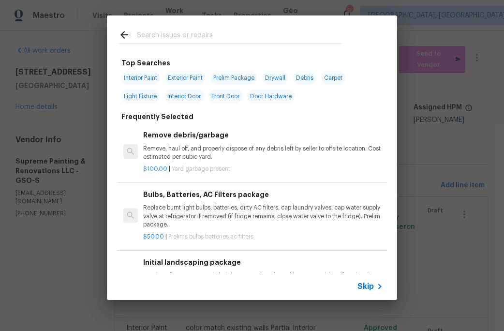
click at [146, 33] on input "text" at bounding box center [239, 36] width 205 height 15
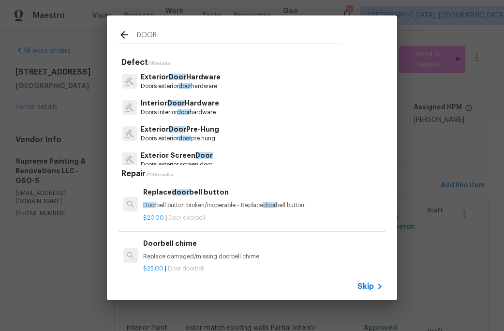
type input "DOOR"
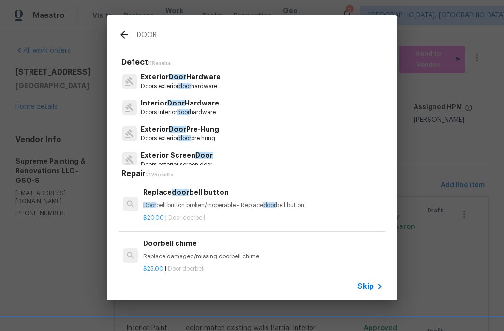
click at [166, 82] on p "Doors exterior door hardware" at bounding box center [181, 86] width 80 height 8
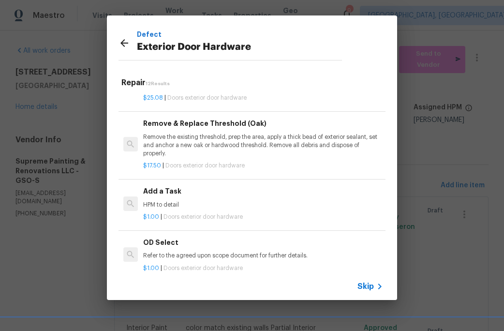
scroll to position [302, 0]
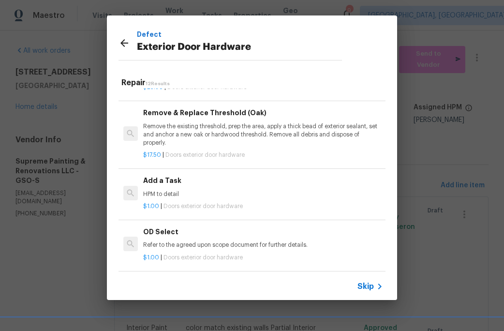
click at [163, 184] on h6 "Add a Task" at bounding box center [263, 180] width 240 height 11
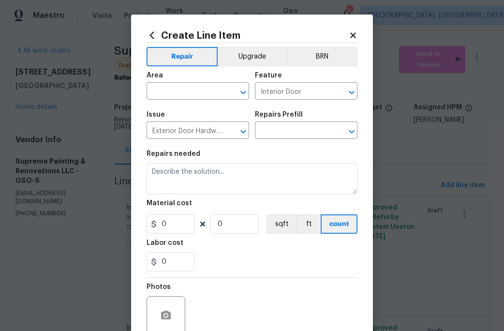
type input "Add a Task $1.00"
type textarea "HPM to detail"
type input "1"
click at [167, 95] on input "text" at bounding box center [184, 92] width 75 height 15
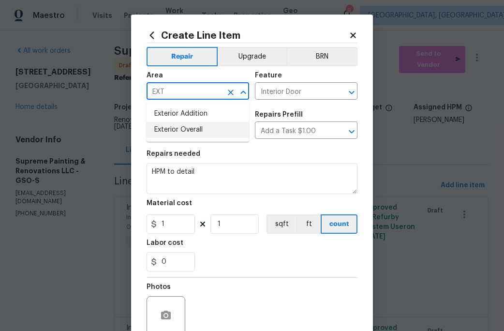
click at [174, 132] on li "Exterior Overall" at bounding box center [198, 130] width 103 height 16
type input "Exterior Overall"
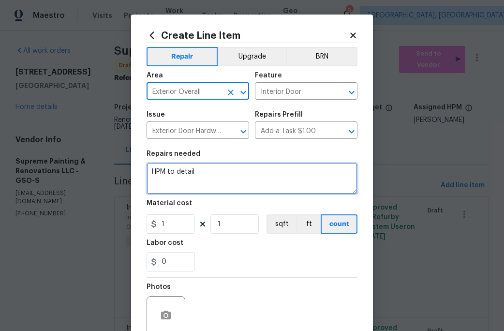
click at [209, 174] on textarea "HPM to detail" at bounding box center [252, 178] width 211 height 31
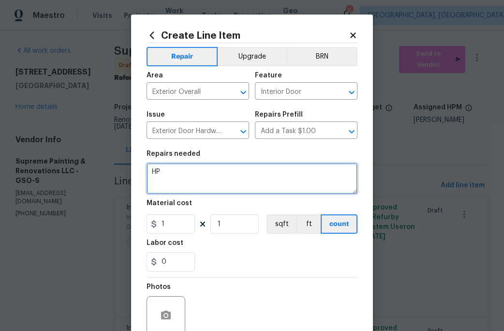
type textarea "H"
type textarea "C"
type textarea "S"
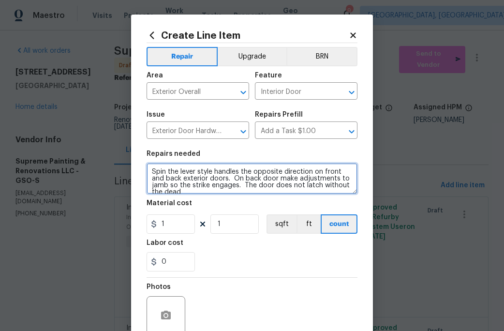
scroll to position [2, 0]
type textarea "Spin the lever style handles the opposite direction on front and back exterior …"
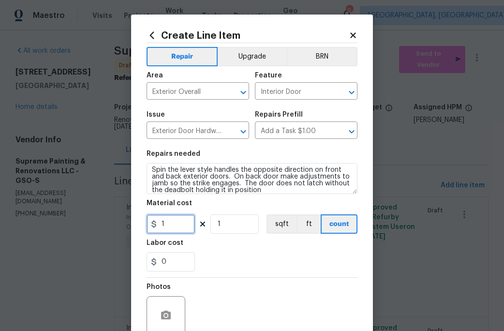
click at [173, 229] on input "1" at bounding box center [171, 223] width 48 height 19
type input "75"
click at [236, 265] on div "0" at bounding box center [252, 261] width 211 height 19
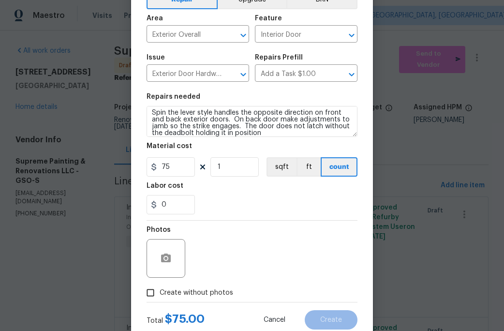
scroll to position [86, 0]
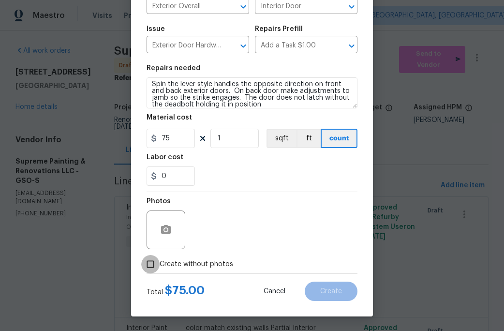
click at [155, 266] on input "Create without photos" at bounding box center [150, 264] width 18 height 18
checkbox input "true"
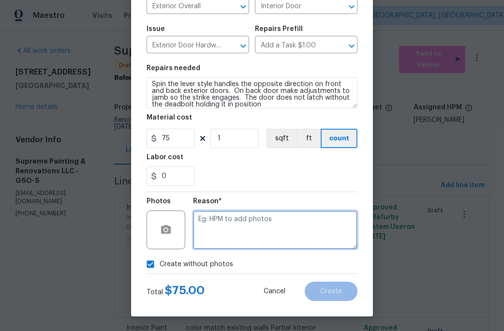
click at [214, 238] on textarea at bounding box center [275, 229] width 164 height 39
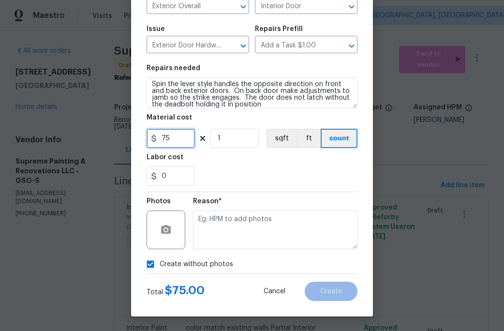
click at [176, 145] on input "75" at bounding box center [171, 138] width 48 height 19
type input "75"
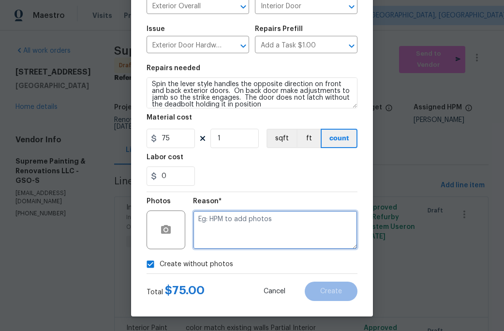
click at [243, 220] on textarea at bounding box center [275, 229] width 164 height 39
type textarea "c"
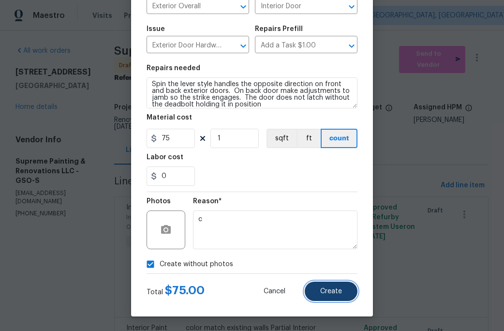
click at [323, 288] on span "Create" at bounding box center [331, 291] width 22 height 7
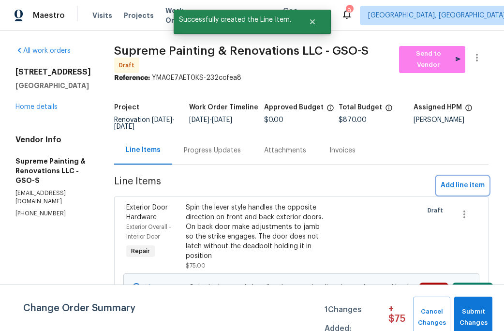
click at [454, 191] on span "Add line item" at bounding box center [463, 185] width 44 height 12
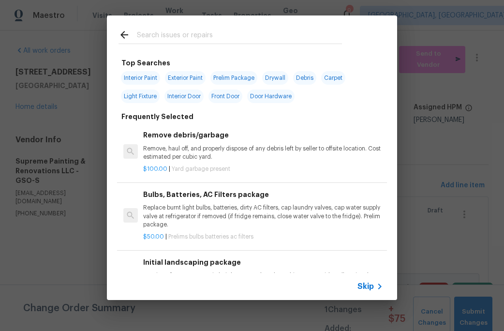
click at [156, 33] on input "text" at bounding box center [239, 36] width 205 height 15
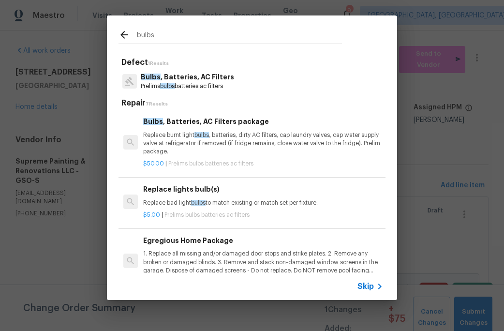
type input "bulbs"
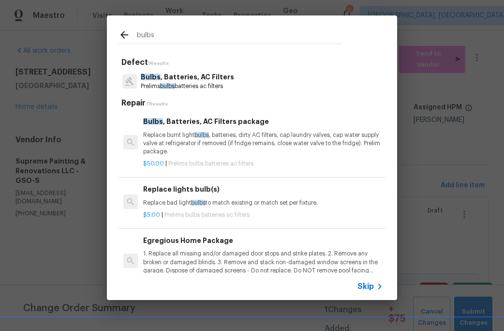
click at [169, 81] on p "Bulbs , Batteries, AC Filters" at bounding box center [187, 77] width 93 height 10
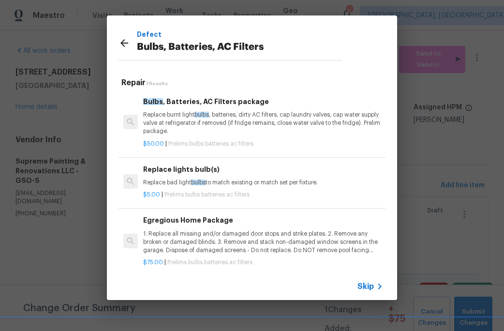
click at [219, 129] on p "Replace burnt light bulbs , batteries, dirty AC filters, cap laundry valves, ca…" at bounding box center [263, 123] width 240 height 25
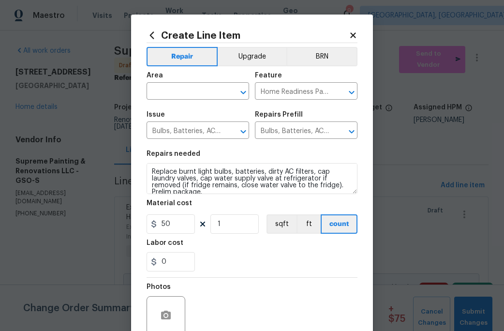
click at [200, 81] on div "Area" at bounding box center [198, 78] width 103 height 13
click at [195, 103] on span "Area ​" at bounding box center [198, 85] width 103 height 39
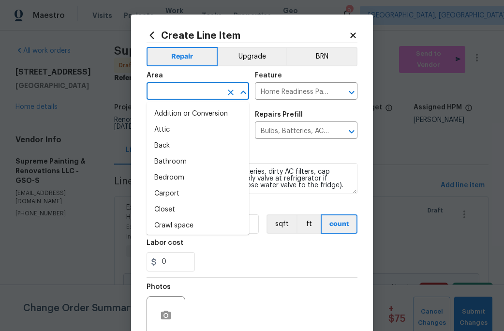
click at [195, 99] on input "text" at bounding box center [184, 92] width 75 height 15
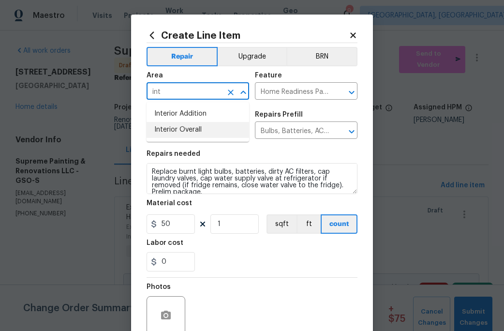
click at [197, 126] on li "Interior Overall" at bounding box center [198, 130] width 103 height 16
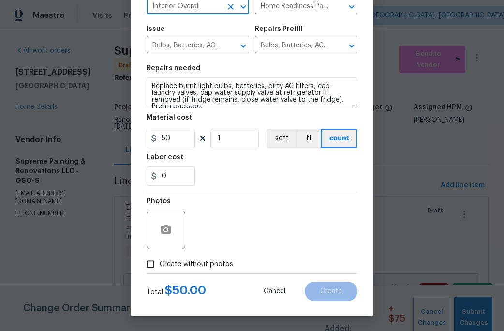
type input "Interior Overall"
click at [166, 260] on span "Create without photos" at bounding box center [196, 264] width 73 height 10
click at [160, 260] on input "Create without photos" at bounding box center [150, 264] width 18 height 18
checkbox input "true"
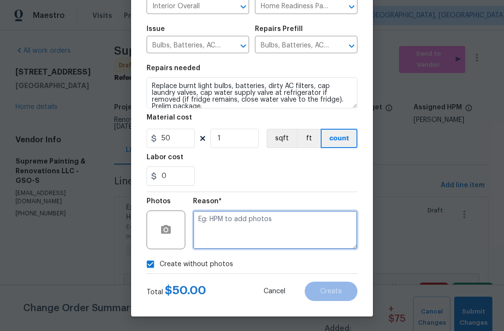
click at [214, 235] on textarea at bounding box center [275, 229] width 164 height 39
type textarea "c"
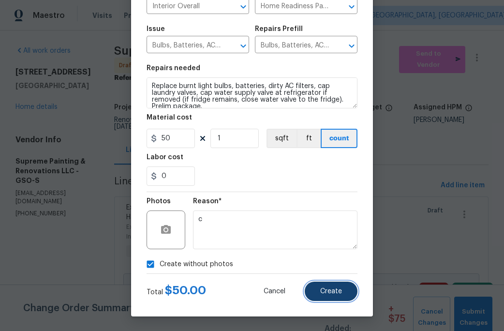
click at [310, 289] on button "Create" at bounding box center [331, 290] width 53 height 19
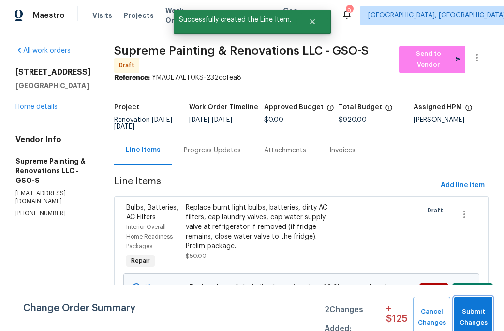
click at [472, 306] on span "Submit Changes" at bounding box center [473, 317] width 29 height 22
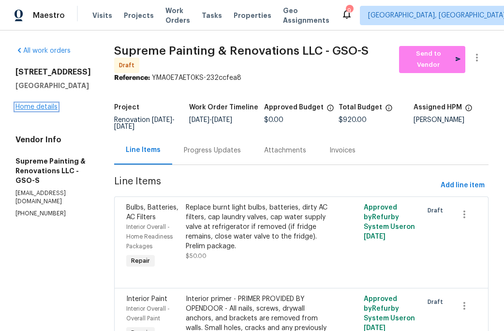
click at [43, 108] on link "Home details" at bounding box center [36, 106] width 42 height 7
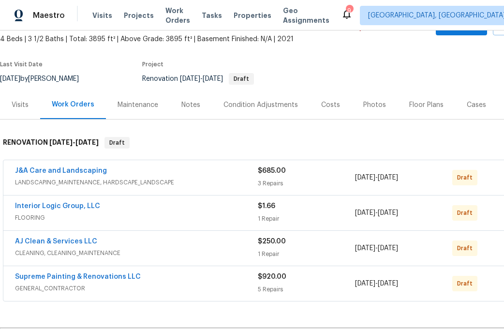
scroll to position [59, 0]
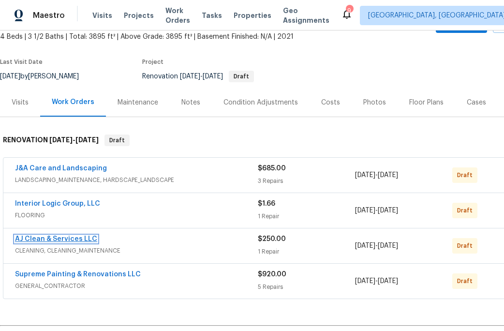
click at [66, 238] on link "AJ Clean & Services LLC" at bounding box center [56, 238] width 82 height 7
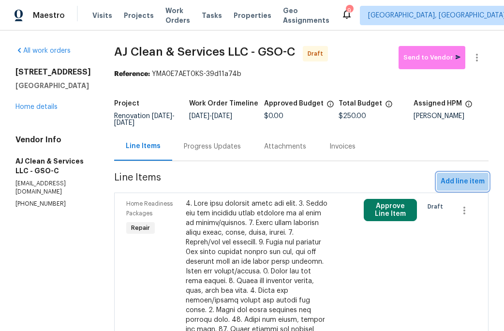
click at [457, 183] on span "Add line item" at bounding box center [463, 182] width 44 height 12
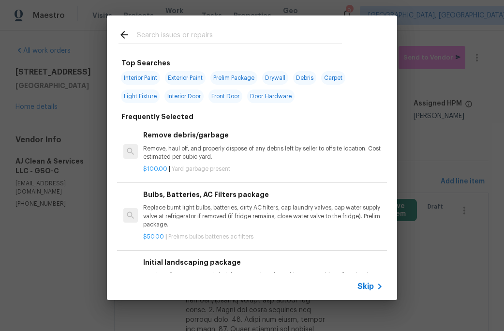
click at [147, 30] on input "text" at bounding box center [239, 36] width 205 height 15
type input "i"
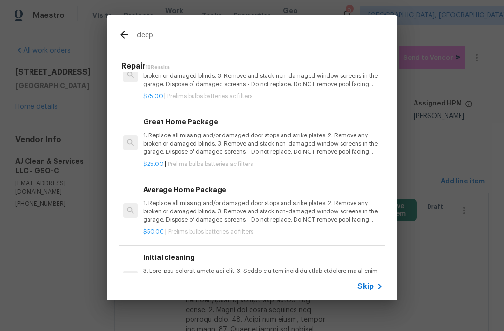
scroll to position [45, 0]
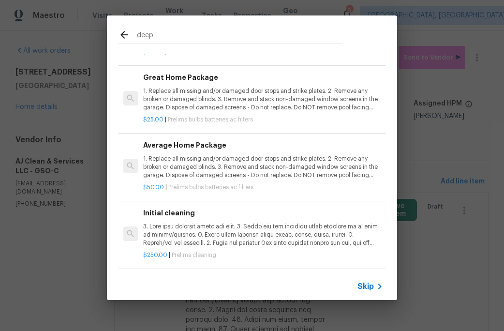
type input "deep"
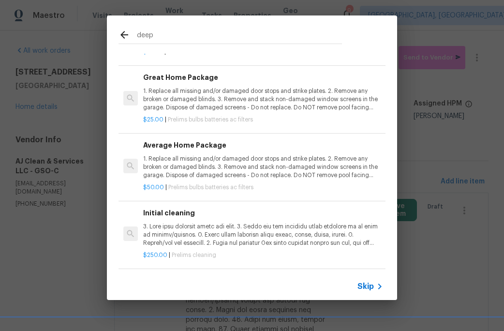
click at [183, 227] on p at bounding box center [263, 234] width 240 height 25
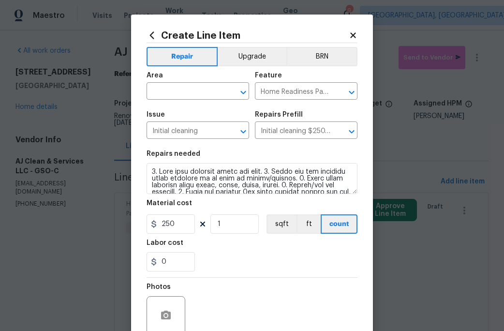
click at [202, 102] on span "Area ​" at bounding box center [198, 85] width 103 height 39
click at [202, 96] on input "text" at bounding box center [184, 92] width 75 height 15
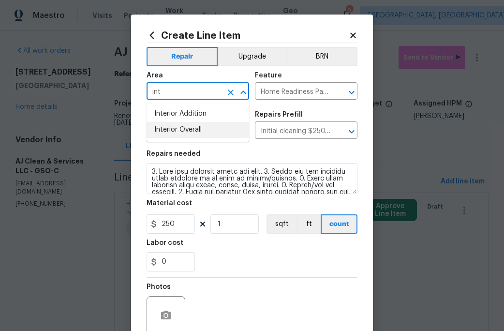
click at [191, 136] on li "Interior Overall" at bounding box center [198, 130] width 103 height 16
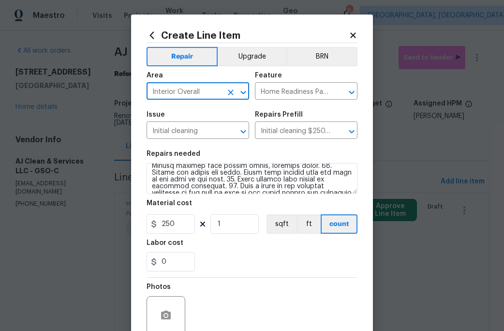
scroll to position [129, 0]
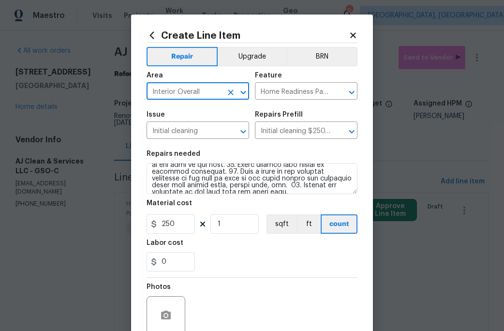
type input "Interior Overall"
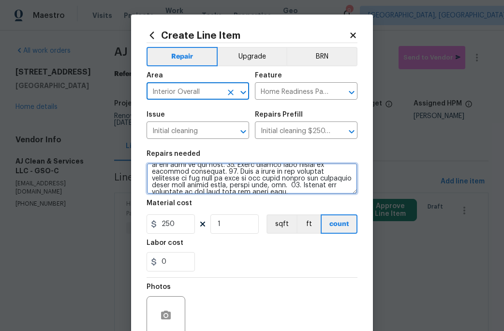
click at [342, 187] on textarea at bounding box center [252, 178] width 211 height 31
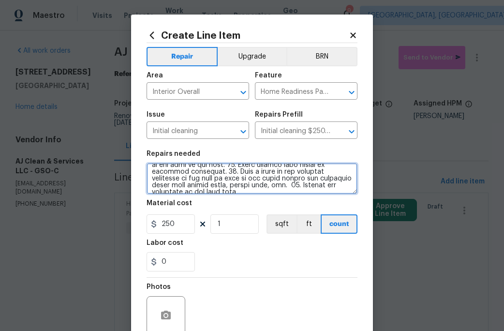
click at [267, 175] on textarea at bounding box center [252, 178] width 211 height 31
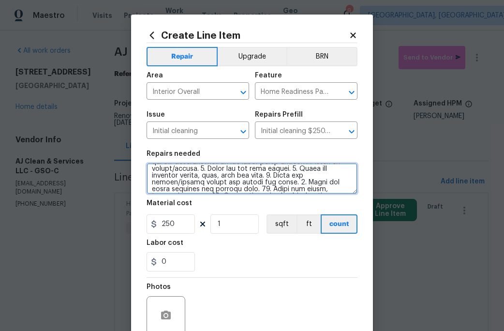
scroll to position [0, 0]
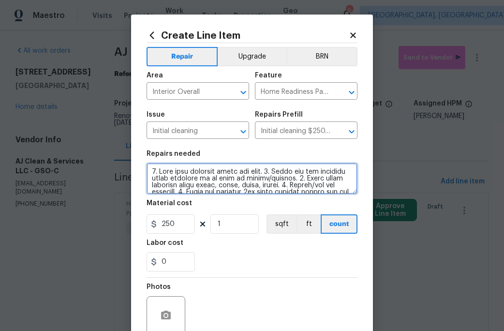
drag, startPoint x: 278, startPoint y: 187, endPoint x: 169, endPoint y: 164, distance: 111.1
click at [169, 164] on textarea at bounding box center [252, 178] width 211 height 31
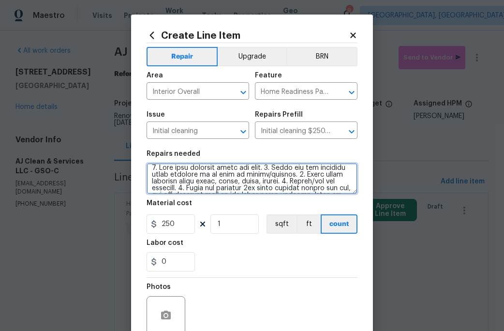
click at [194, 183] on textarea at bounding box center [252, 178] width 211 height 31
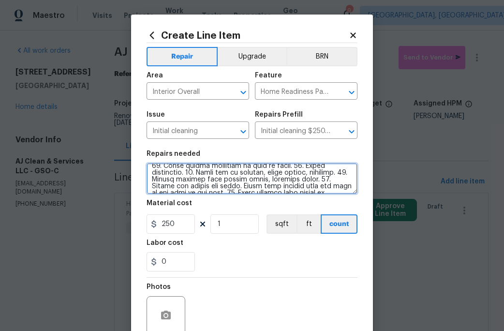
scroll to position [129, 0]
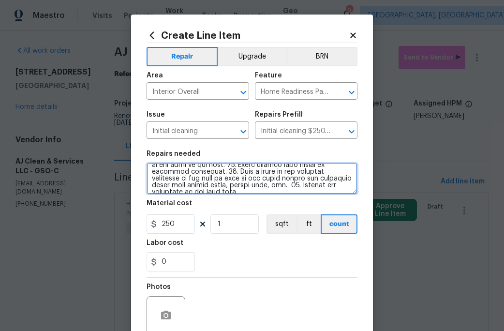
drag, startPoint x: 150, startPoint y: 167, endPoint x: 323, endPoint y: 185, distance: 173.5
click at [323, 185] on textarea at bounding box center [252, 178] width 211 height 31
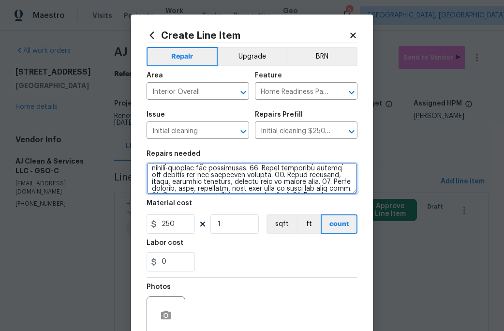
drag, startPoint x: 184, startPoint y: 187, endPoint x: 172, endPoint y: 166, distance: 23.6
click at [172, 166] on textarea at bounding box center [252, 178] width 211 height 31
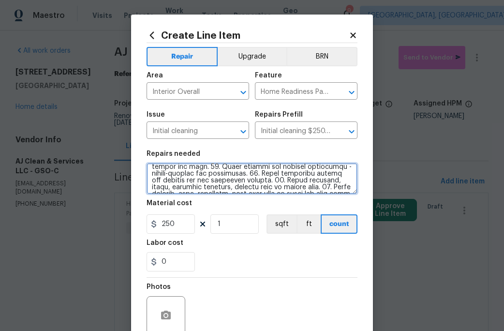
click at [172, 166] on textarea at bounding box center [252, 178] width 211 height 31
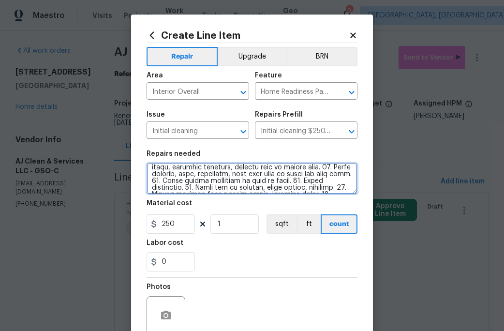
scroll to position [89, 0]
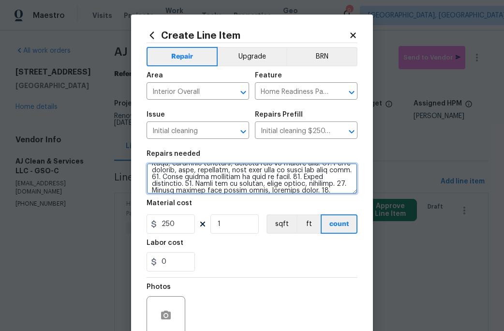
drag, startPoint x: 244, startPoint y: 189, endPoint x: 189, endPoint y: 171, distance: 57.5
click at [189, 171] on textarea at bounding box center [252, 178] width 211 height 31
click at [189, 170] on textarea at bounding box center [252, 178] width 211 height 31
type textarea "1. Wipe down exterior doors and trim. 2. Clean out all exterior light fixtures …"
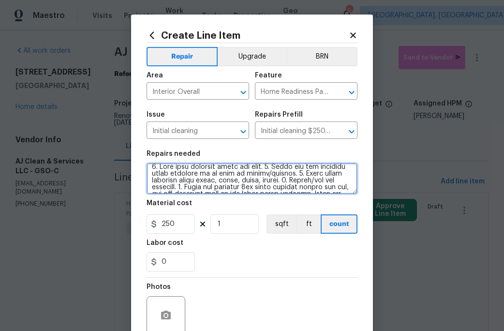
scroll to position [0, 0]
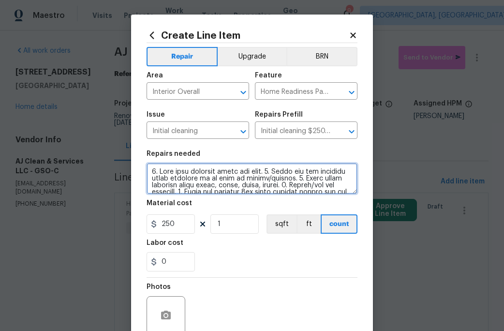
drag, startPoint x: 353, startPoint y: 184, endPoint x: 181, endPoint y: 166, distance: 172.1
click at [181, 166] on textarea at bounding box center [252, 178] width 211 height 31
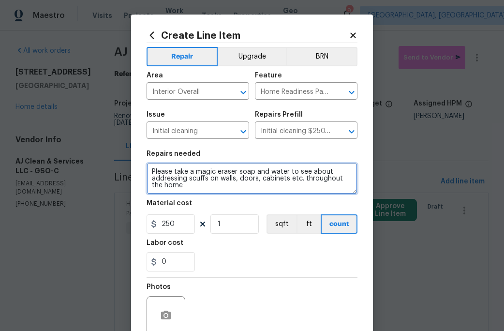
type textarea "Please take a magic eraser soap and water to see about addressing scuffs on wal…"
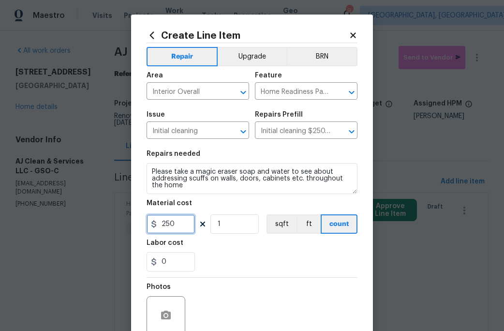
click at [177, 227] on input "250" at bounding box center [171, 223] width 48 height 19
type input "100"
click at [218, 275] on section "Repairs needed Please take a magic eraser soap and water to see about addressin…" at bounding box center [252, 211] width 211 height 132
click at [230, 262] on div "0" at bounding box center [252, 261] width 211 height 19
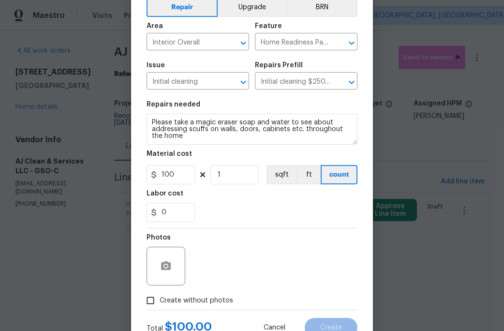
scroll to position [86, 0]
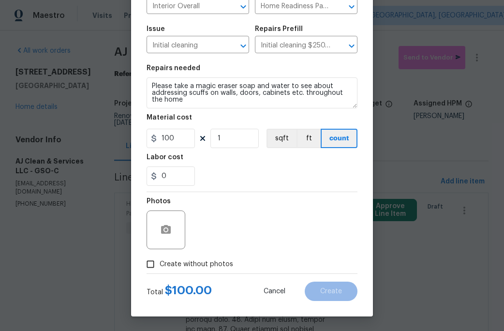
click at [167, 268] on span "Create without photos" at bounding box center [196, 264] width 73 height 10
click at [160, 268] on input "Create without photos" at bounding box center [150, 264] width 18 height 18
checkbox input "true"
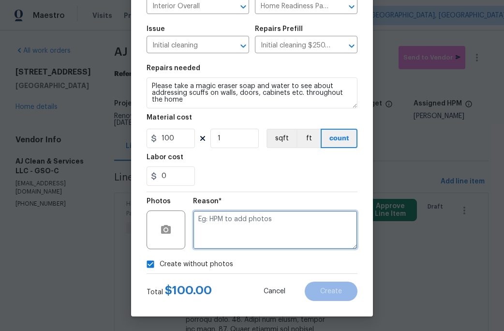
click at [210, 244] on textarea at bounding box center [275, 229] width 164 height 39
type textarea "c"
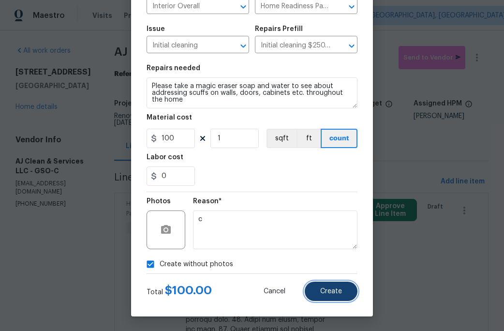
click at [325, 283] on button "Create" at bounding box center [331, 290] width 53 height 19
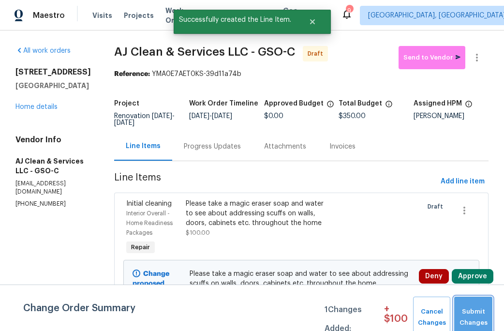
click at [470, 311] on span "Submit Changes" at bounding box center [473, 317] width 29 height 22
